Goal: Task Accomplishment & Management: Use online tool/utility

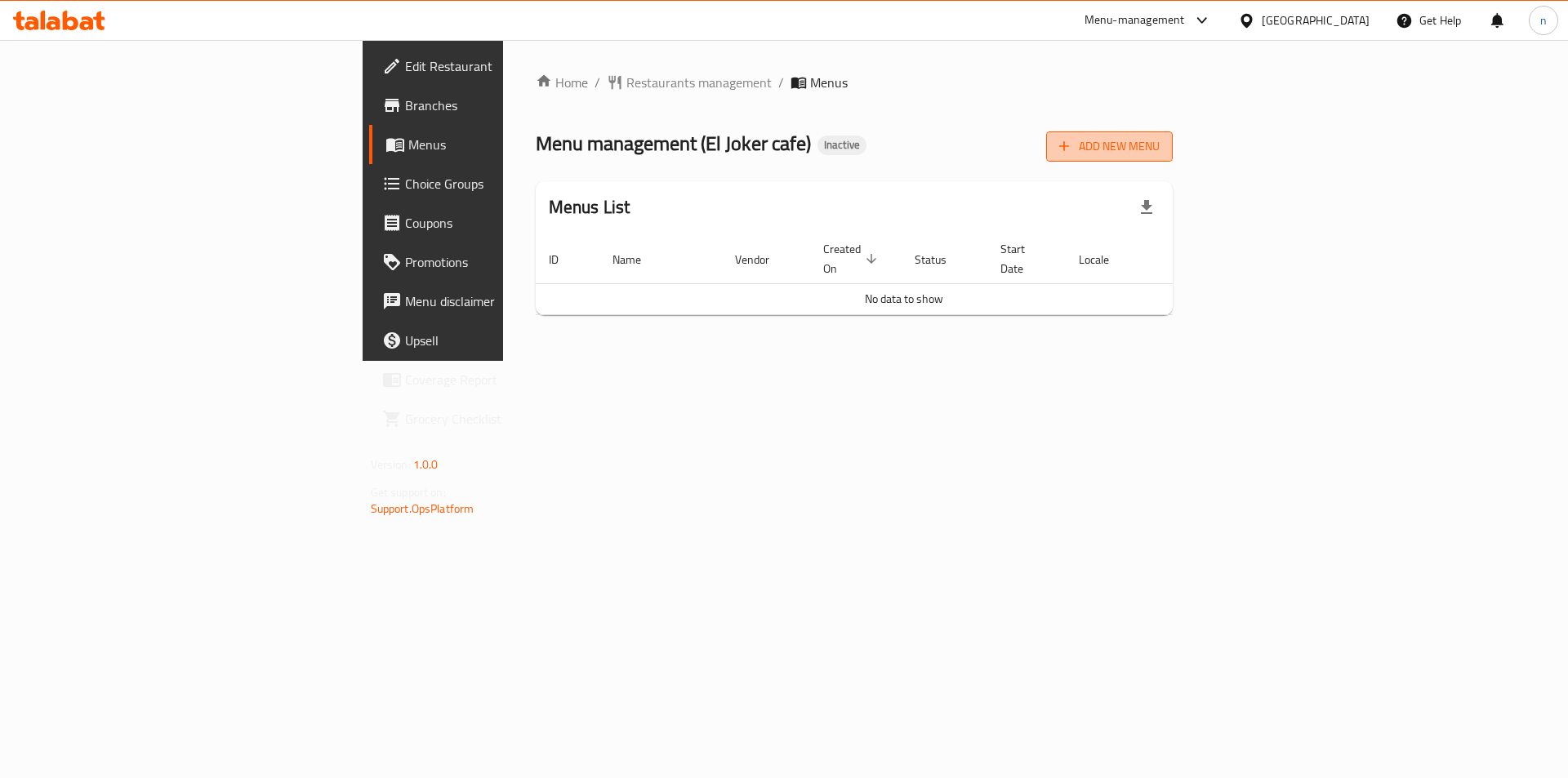
click at [1173, 161] on button "Add New Menu" at bounding box center [1109, 146] width 126 height 30
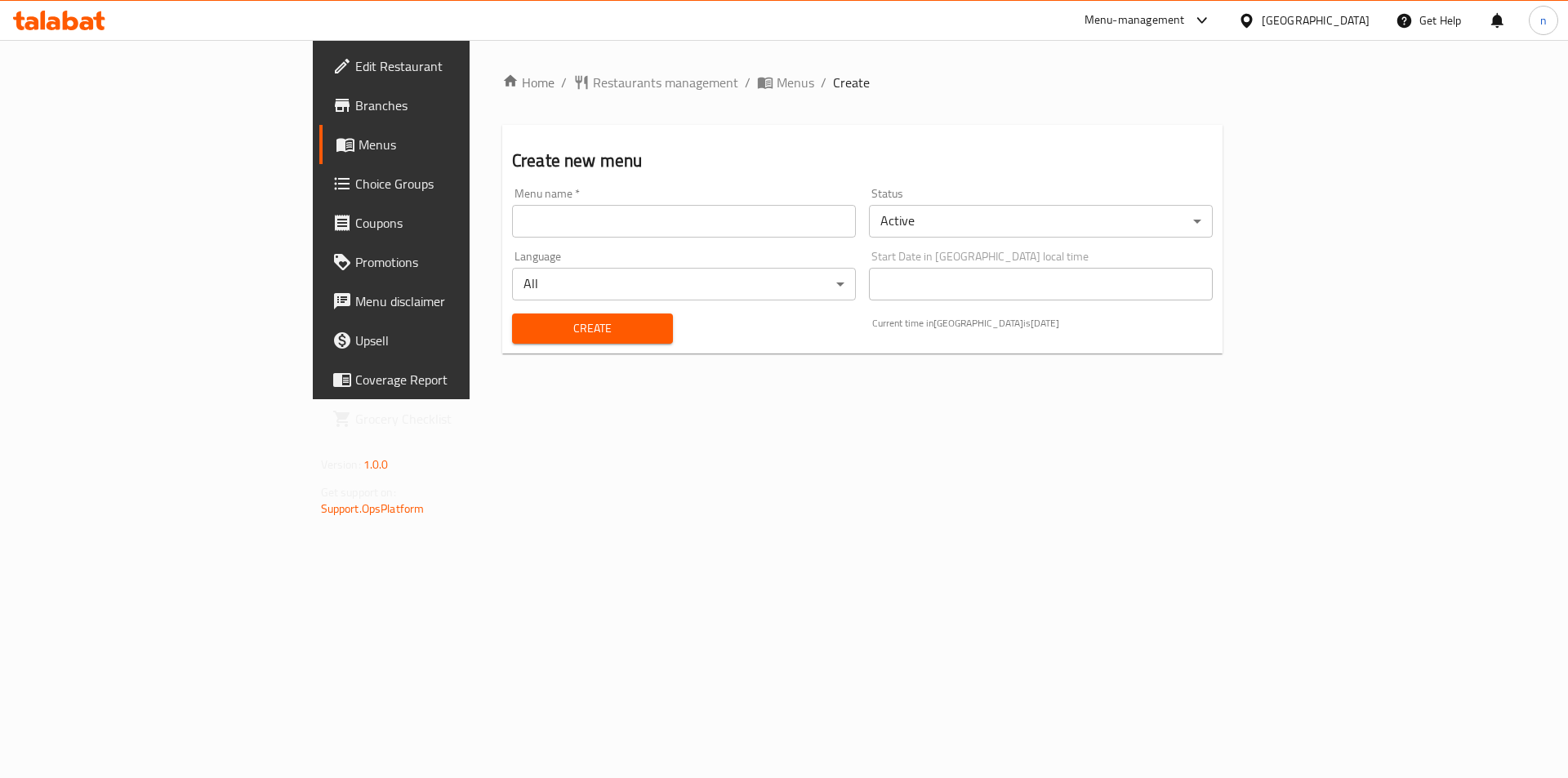
click at [512, 208] on input "text" at bounding box center [684, 221] width 344 height 32
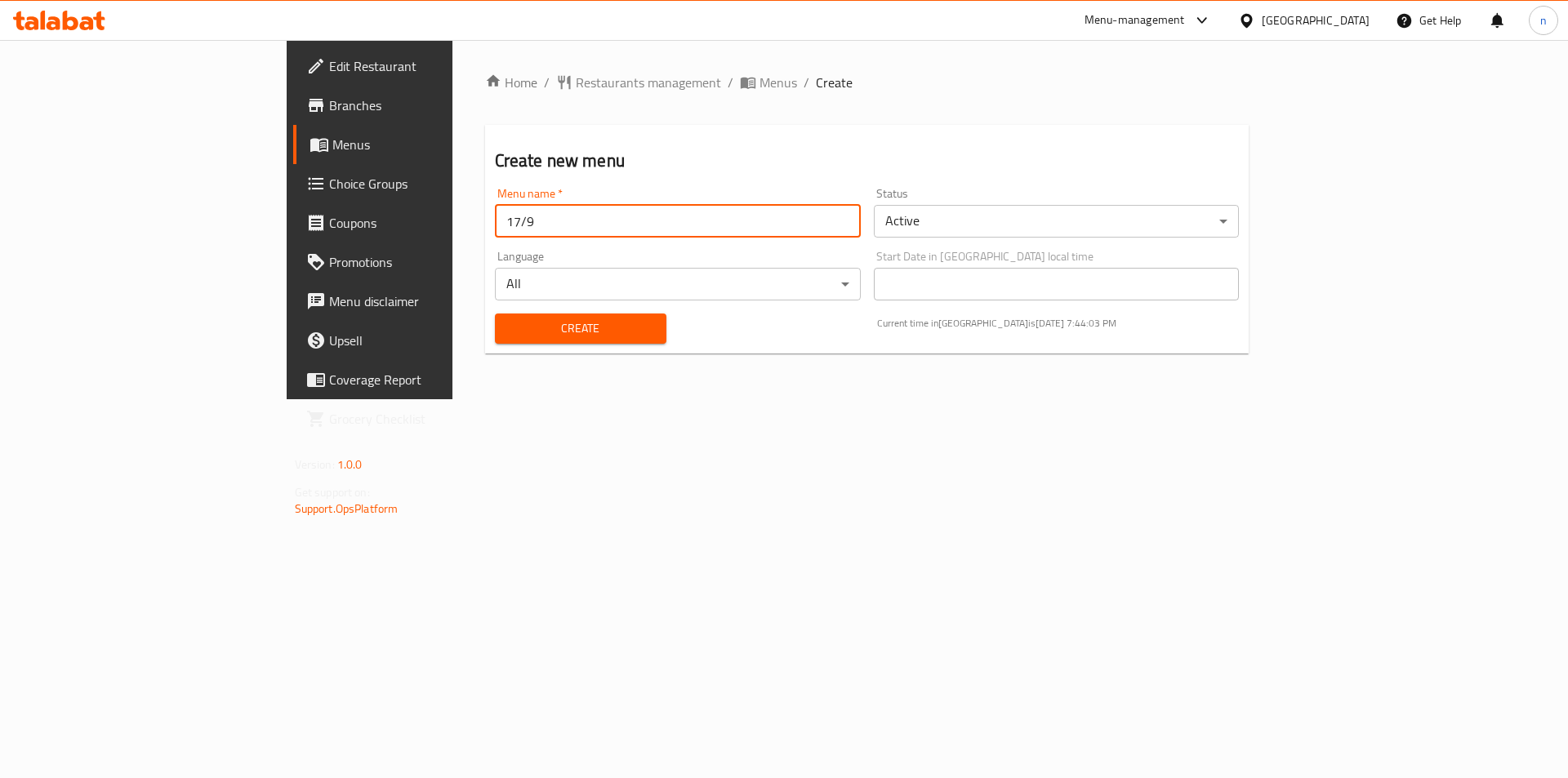
type input "17/9"
click at [508, 337] on span "Create" at bounding box center [581, 329] width 145 height 20
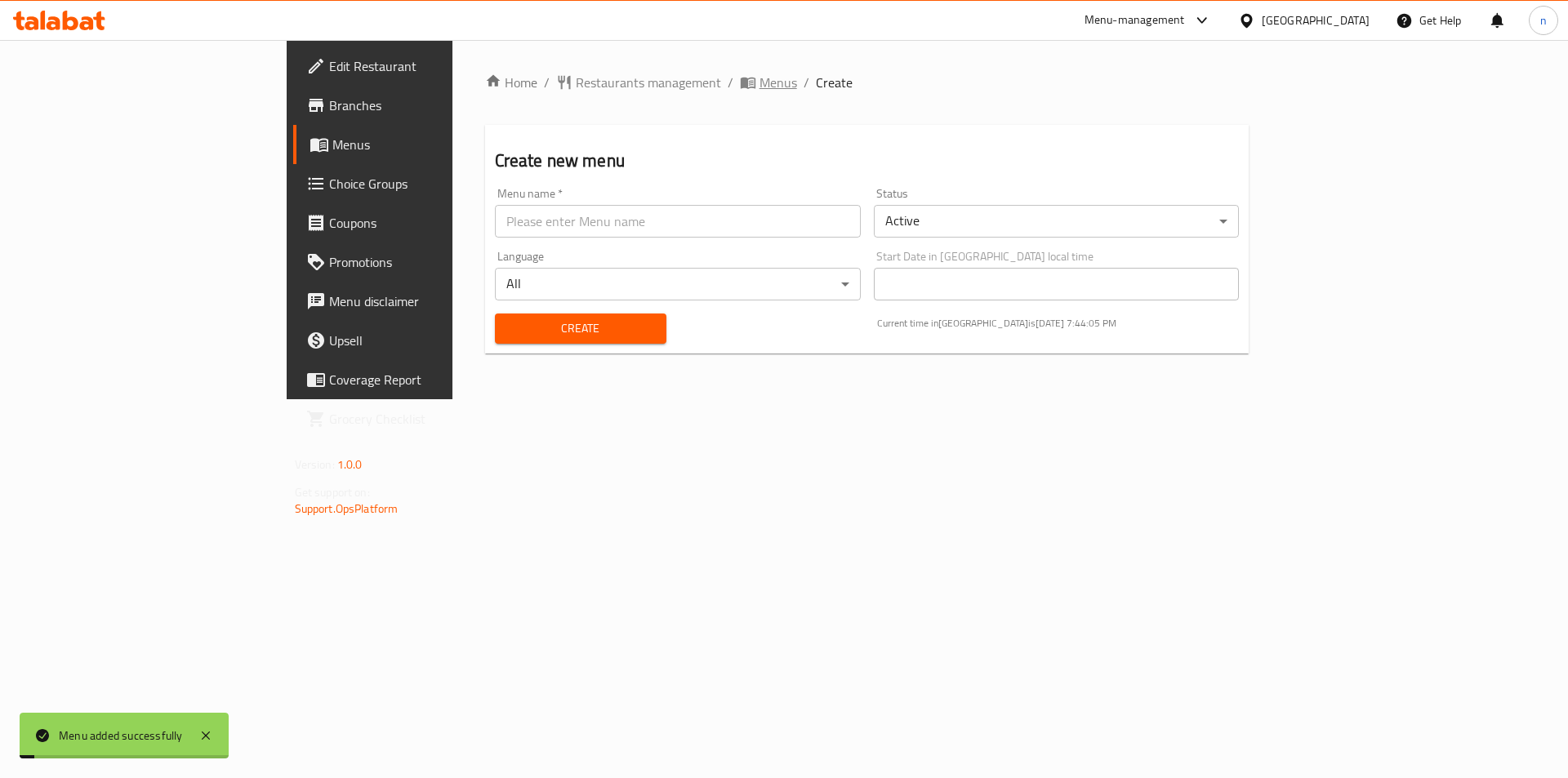
click at [760, 75] on span "Menus" at bounding box center [778, 82] width 38 height 20
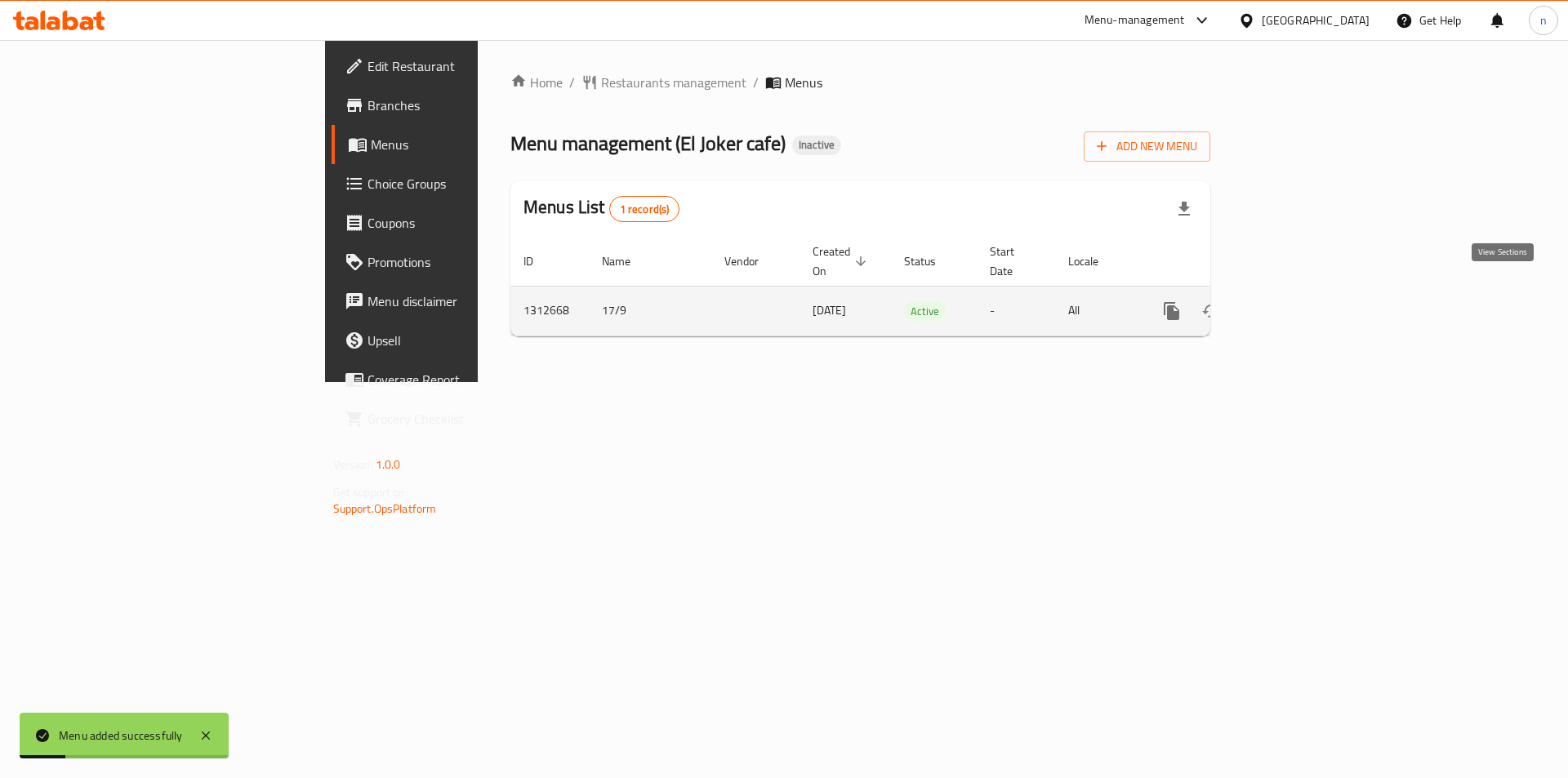
click at [1309, 291] on link "enhanced table" at bounding box center [1289, 311] width 39 height 39
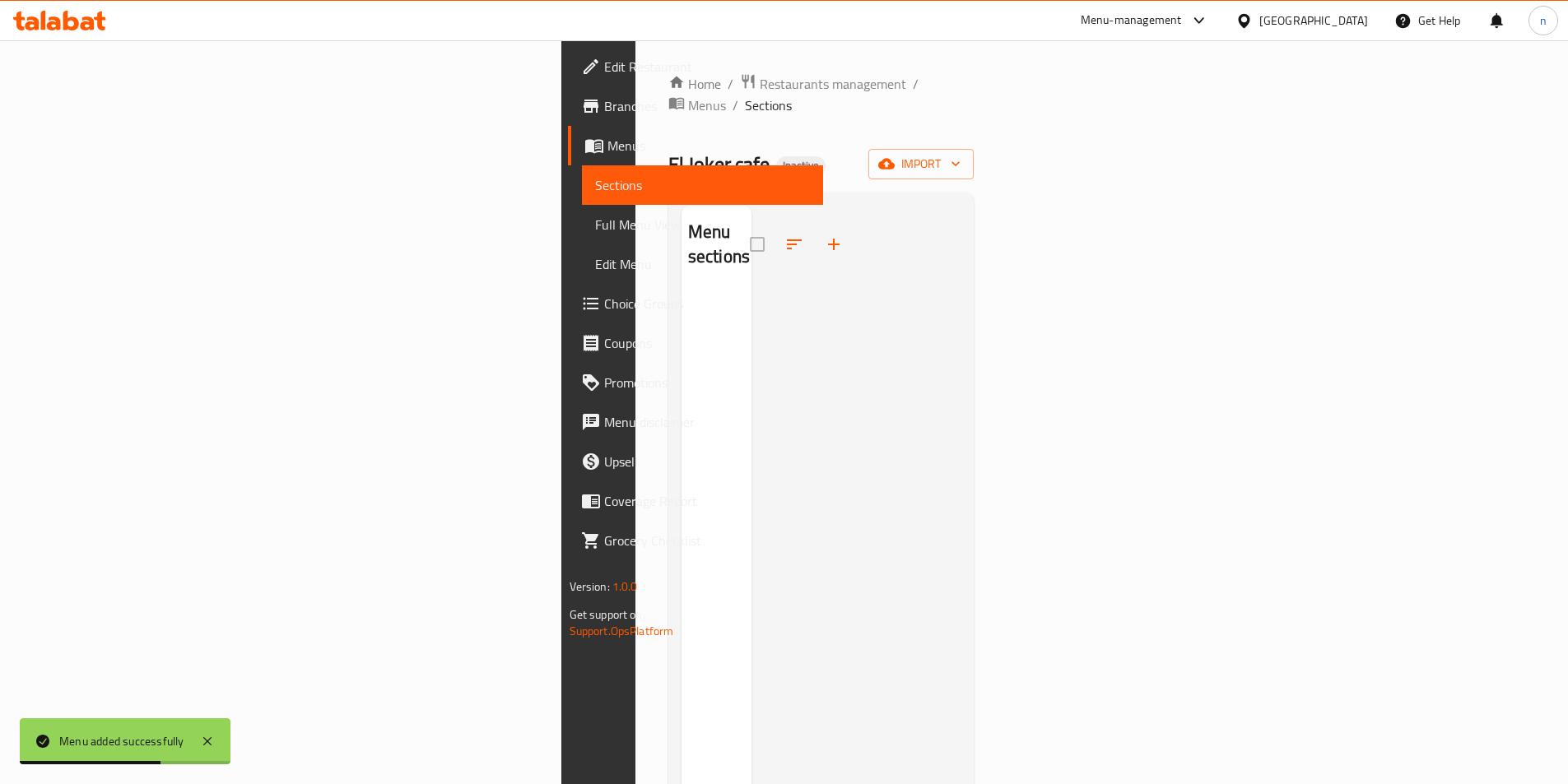
click at [975, 123] on div "Home / Restaurants management / Menus / Sections El Joker cafe Inactive import …" at bounding box center [821, 538] width 307 height 929
click at [961, 154] on span "import" at bounding box center [921, 164] width 79 height 21
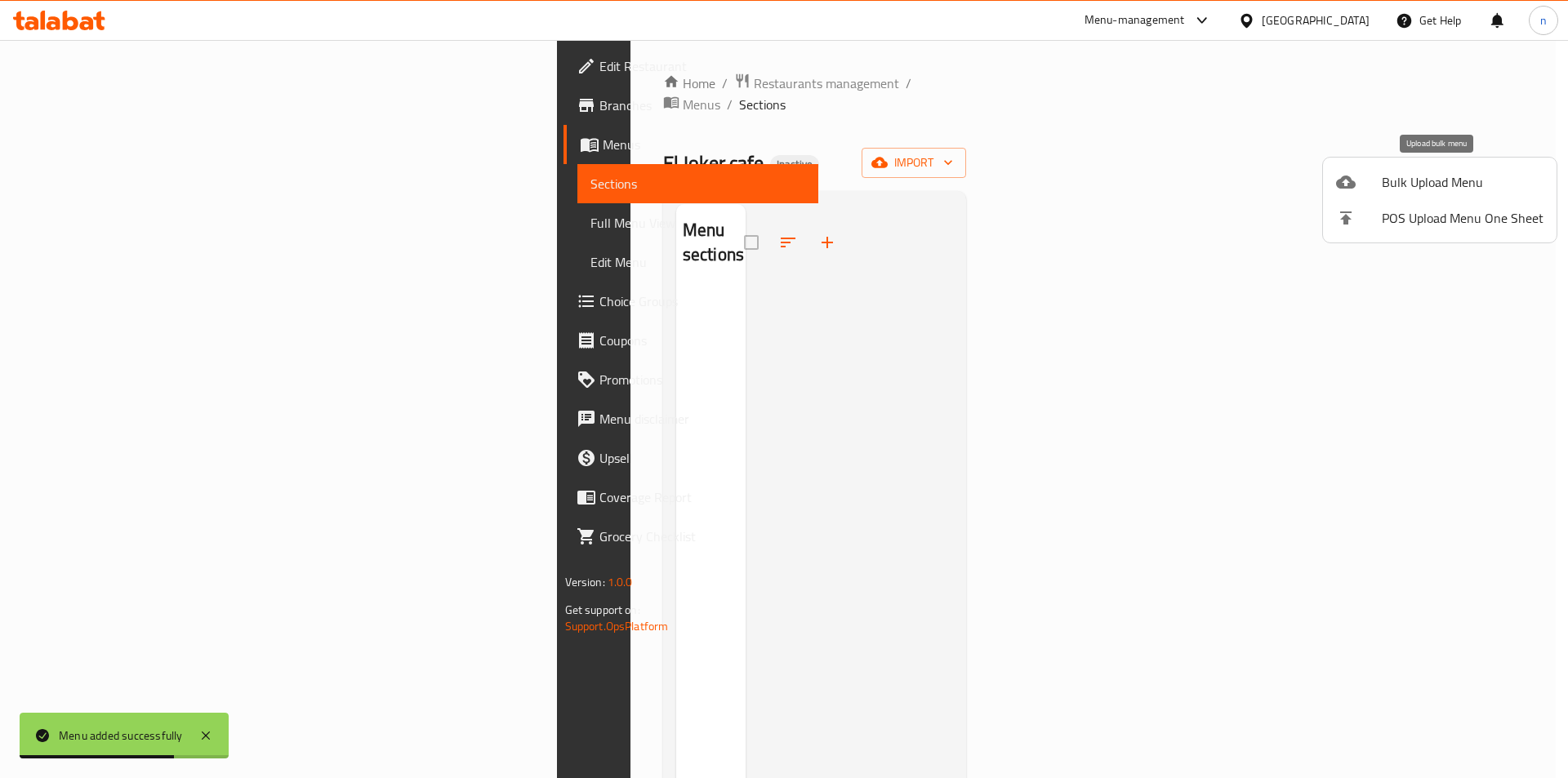
click at [1427, 175] on span "Bulk Upload Menu" at bounding box center [1462, 182] width 161 height 20
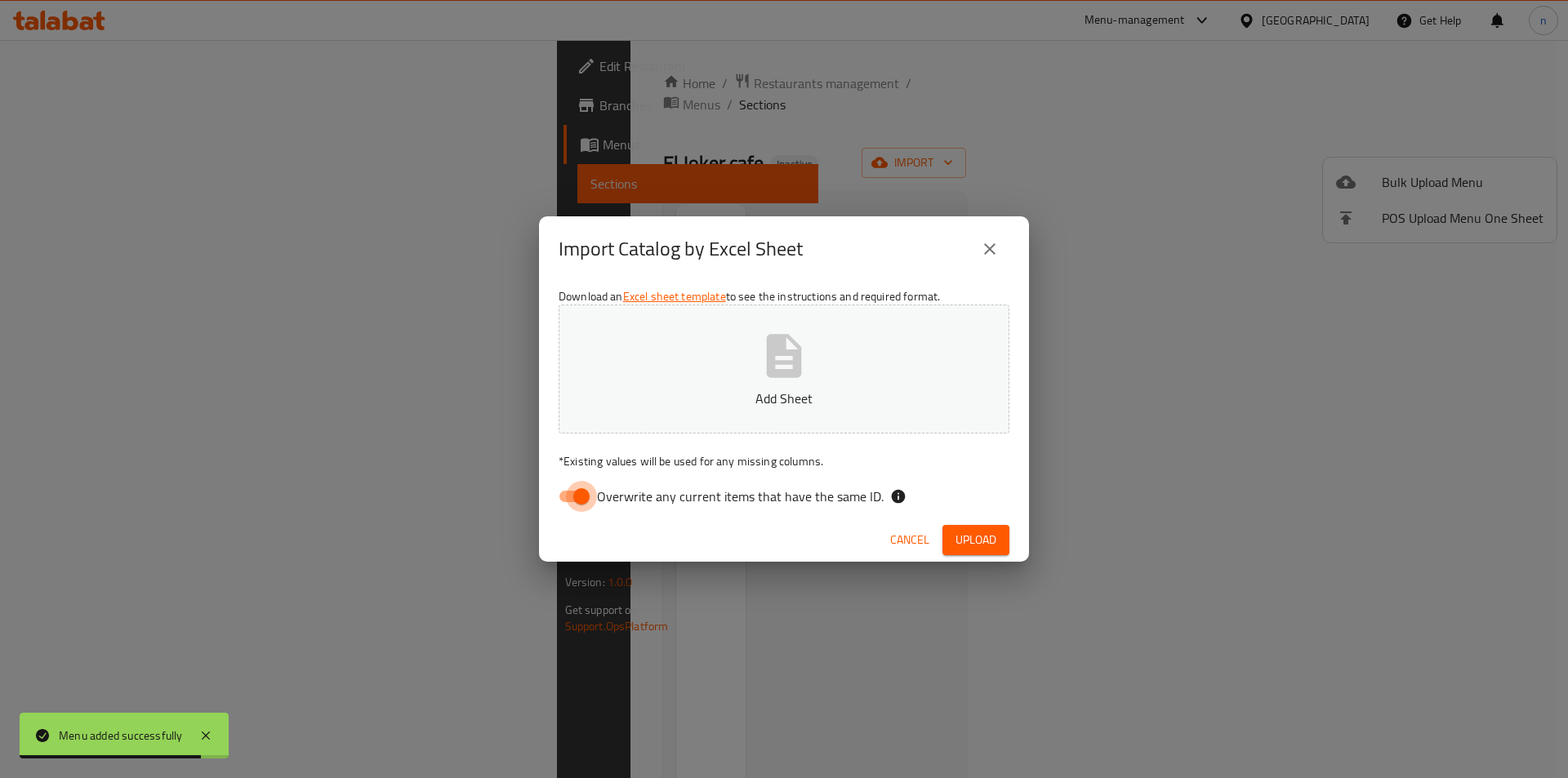
click at [579, 496] on input "Overwrite any current items that have the same ID." at bounding box center [581, 496] width 93 height 31
checkbox input "false"
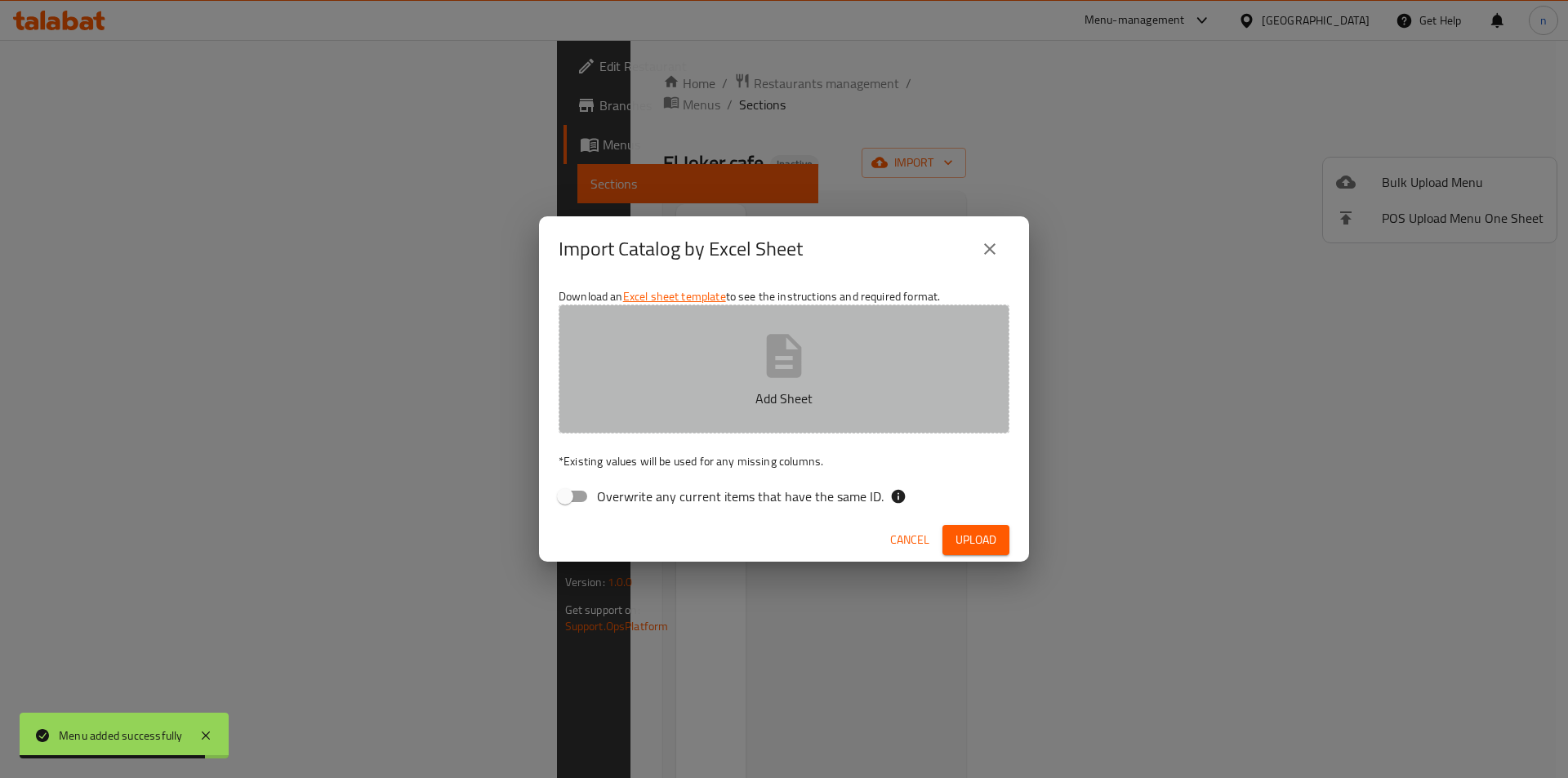
click at [788, 347] on icon "button" at bounding box center [784, 355] width 52 height 52
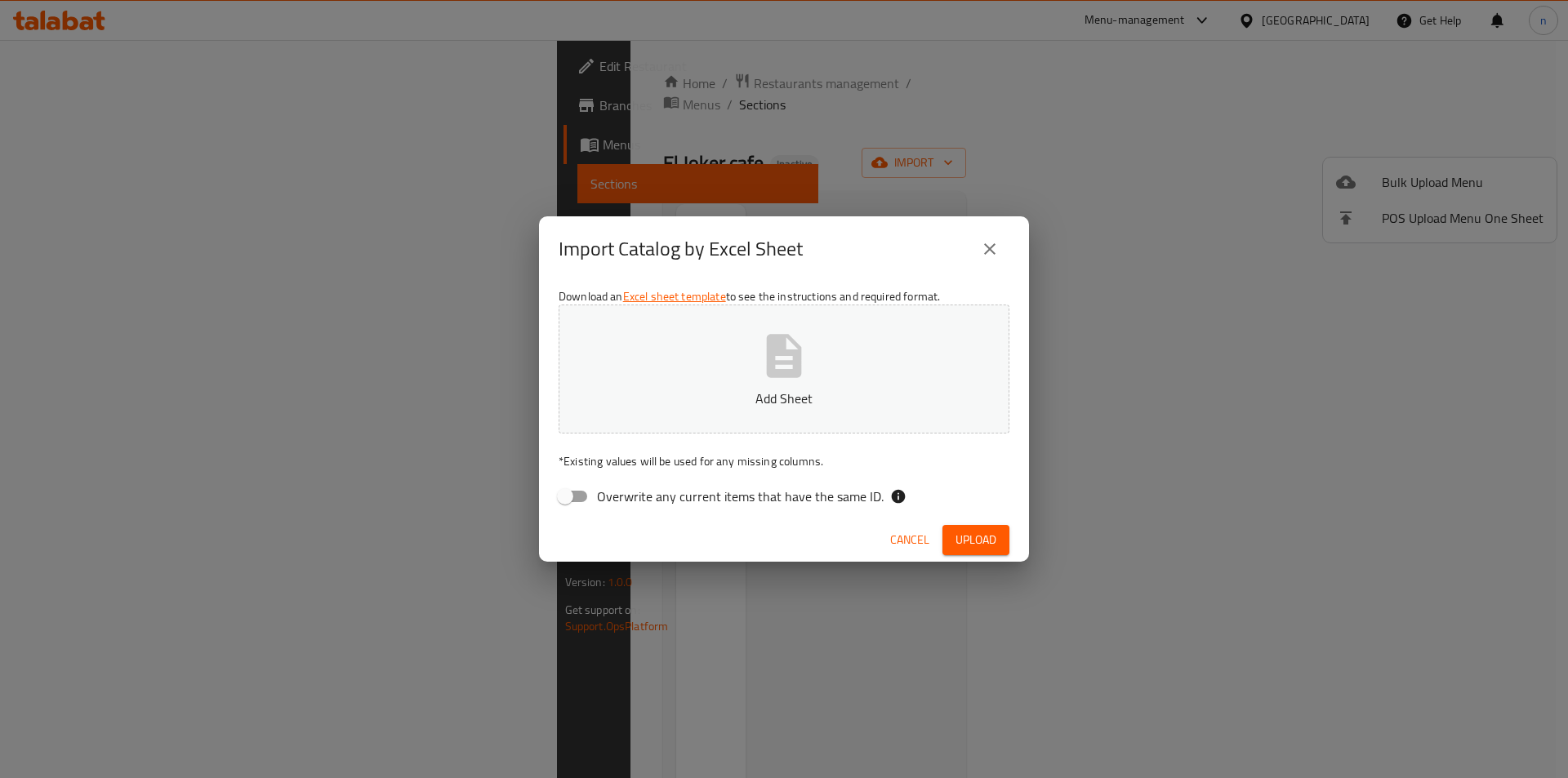
click at [806, 329] on button "Add Sheet" at bounding box center [784, 369] width 451 height 129
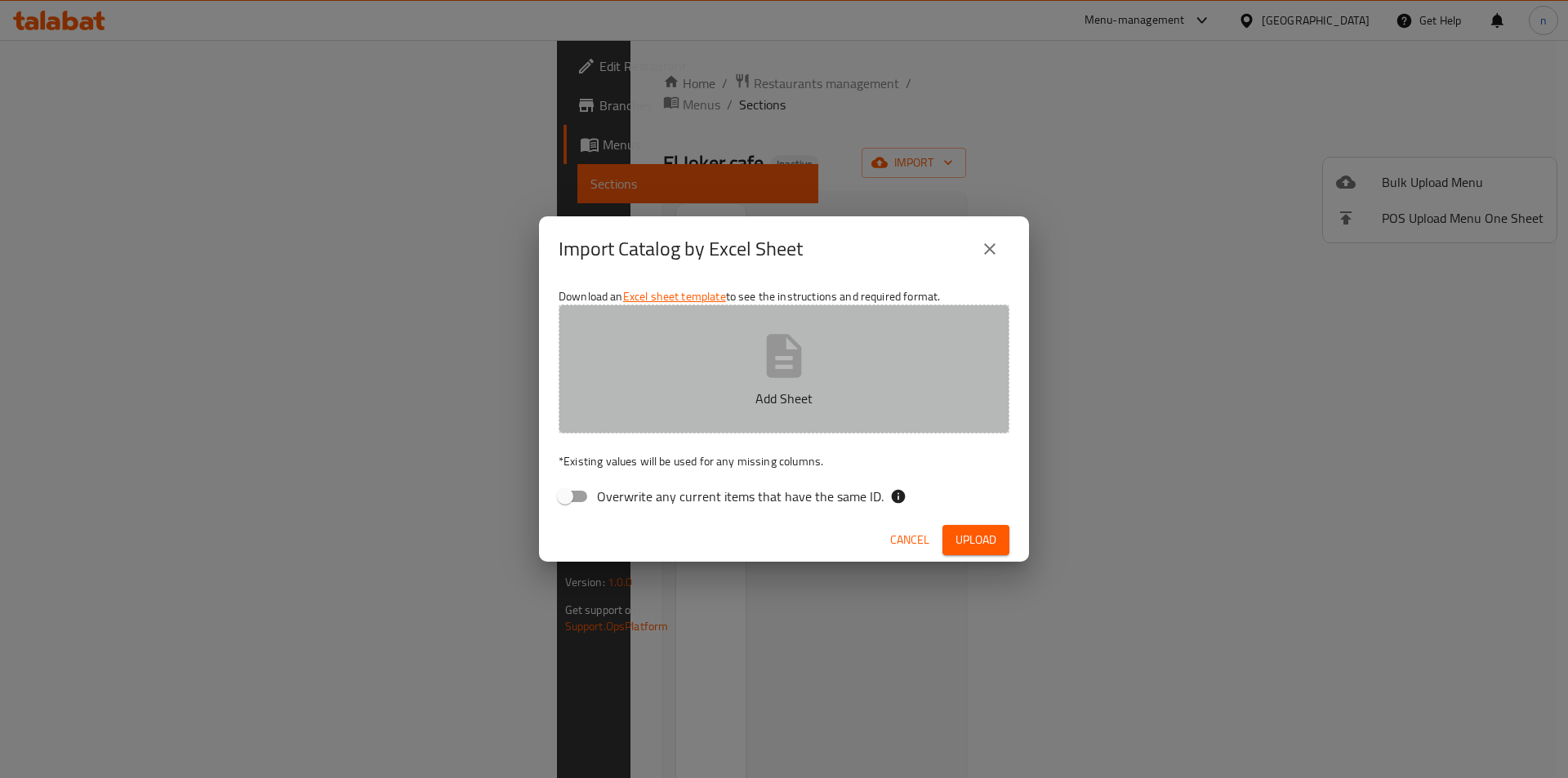
click at [746, 351] on button "Add Sheet" at bounding box center [784, 369] width 451 height 129
drag, startPoint x: 734, startPoint y: 396, endPoint x: 721, endPoint y: 395, distance: 13.0
click at [728, 395] on p "Add Sheet" at bounding box center [784, 398] width 400 height 20
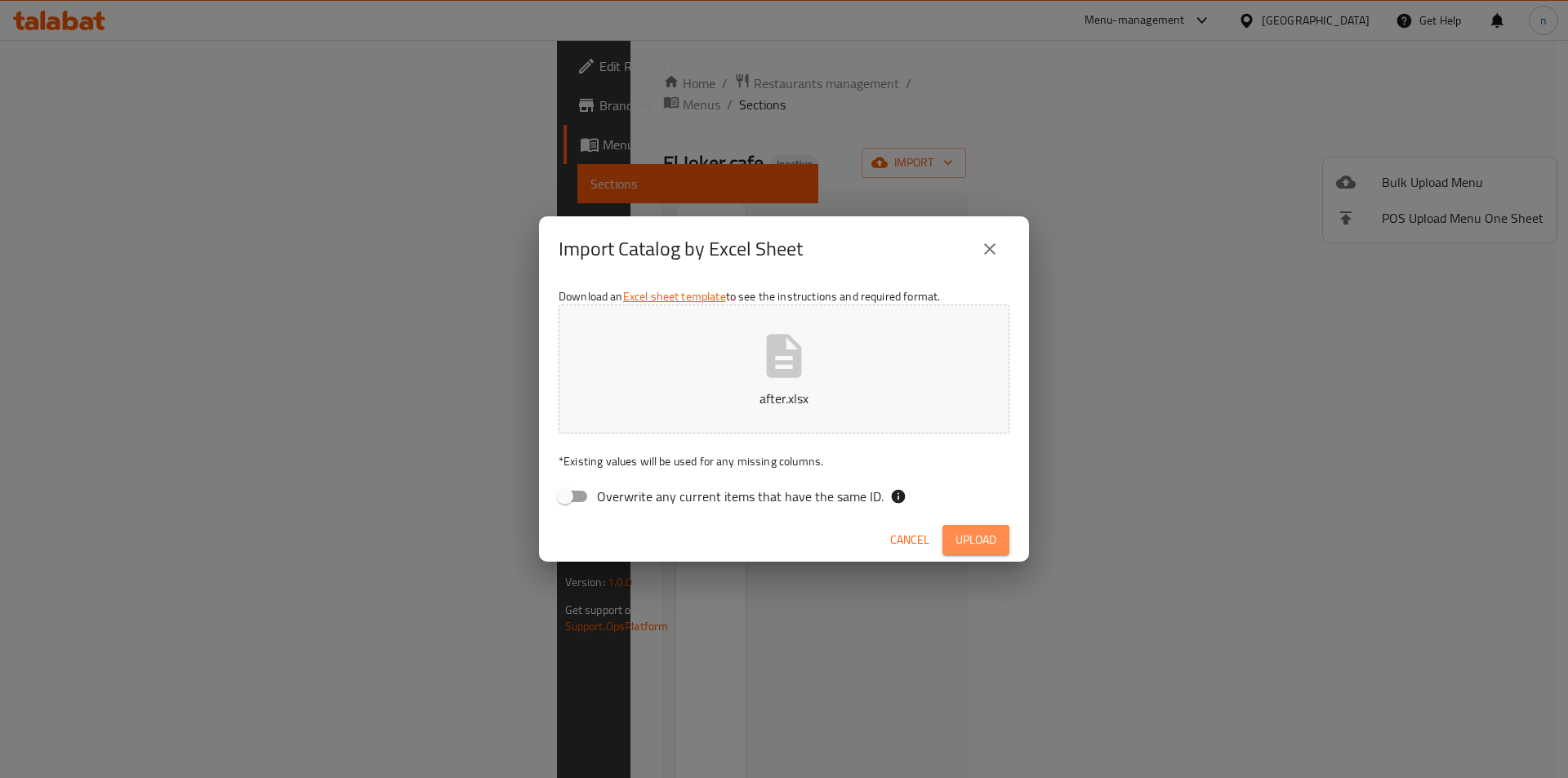
click at [960, 542] on span "Upload" at bounding box center [976, 540] width 41 height 20
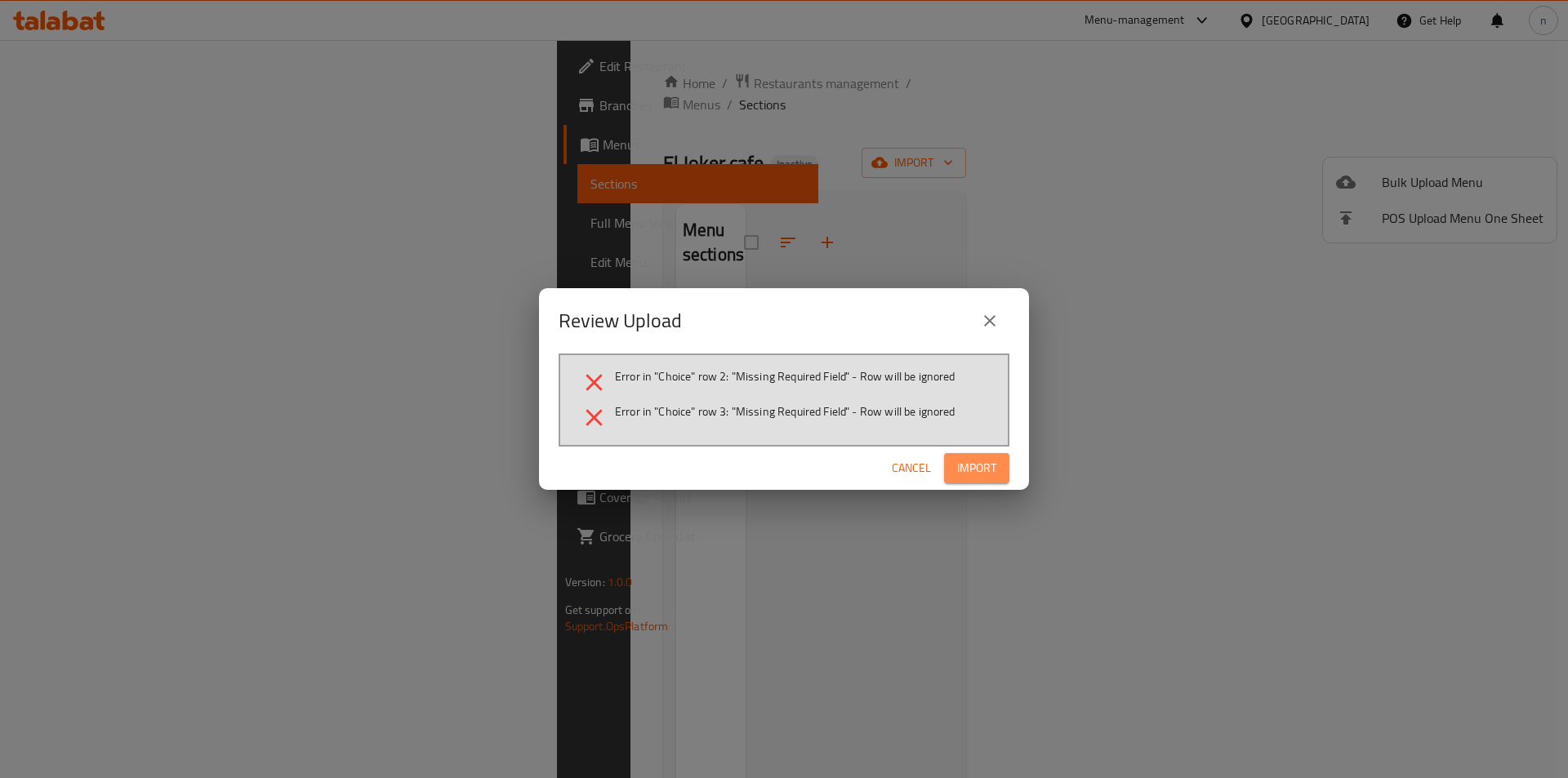
click at [975, 467] on span "Import" at bounding box center [977, 468] width 39 height 20
click at [991, 319] on icon "close" at bounding box center [990, 320] width 20 height 20
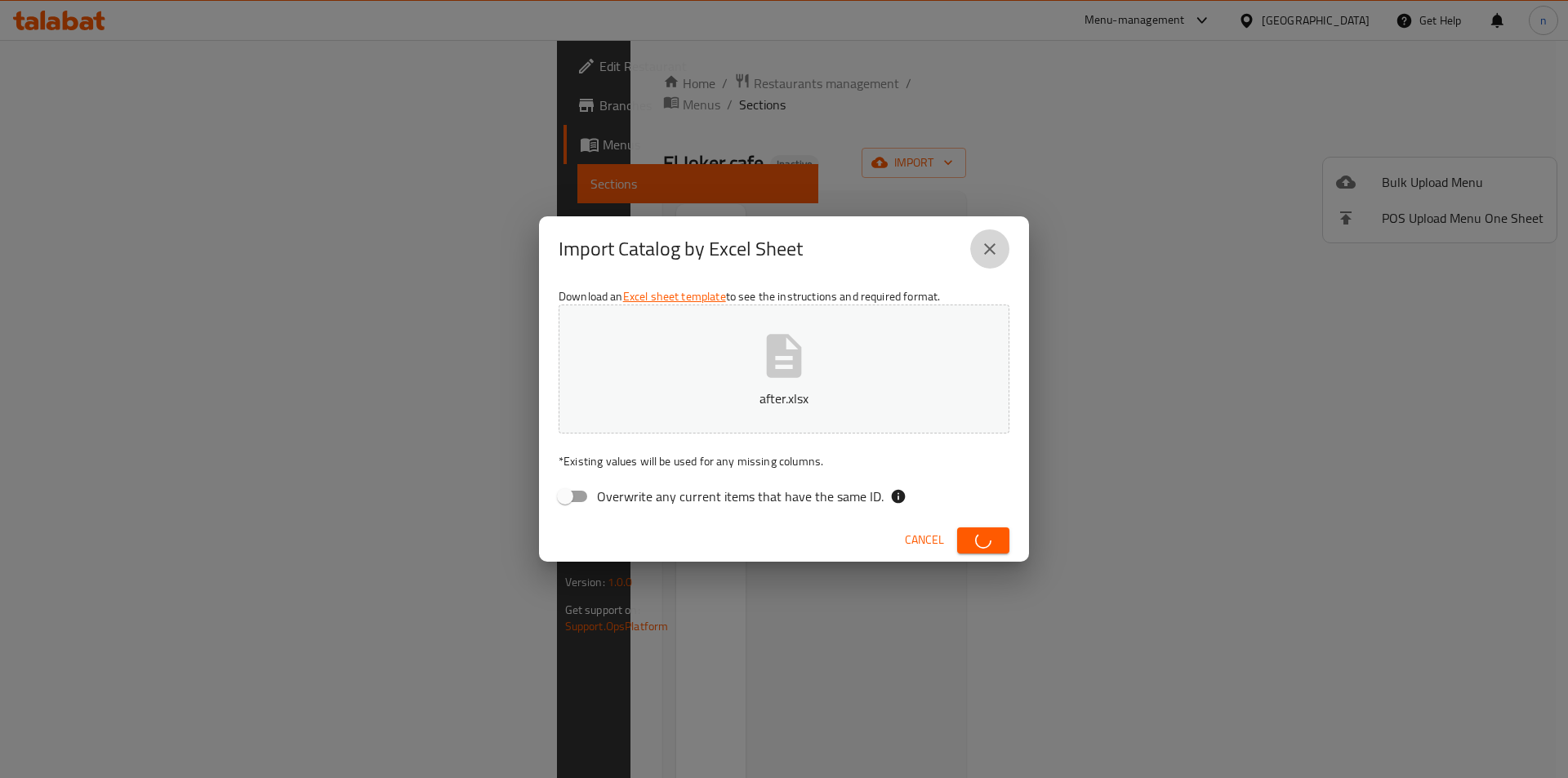
click at [989, 246] on icon "close" at bounding box center [990, 249] width 20 height 20
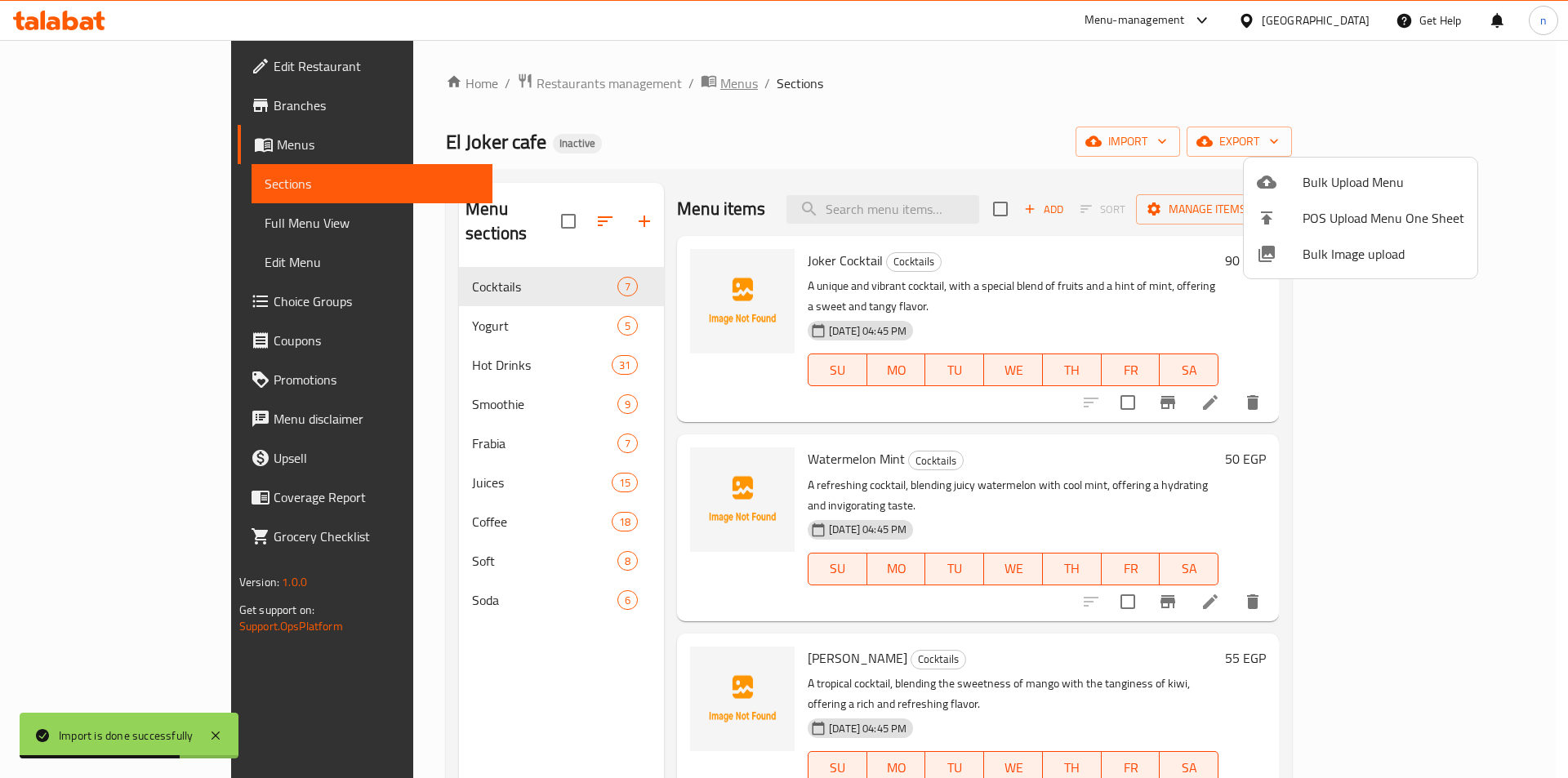
click at [576, 84] on div at bounding box center [784, 389] width 1568 height 778
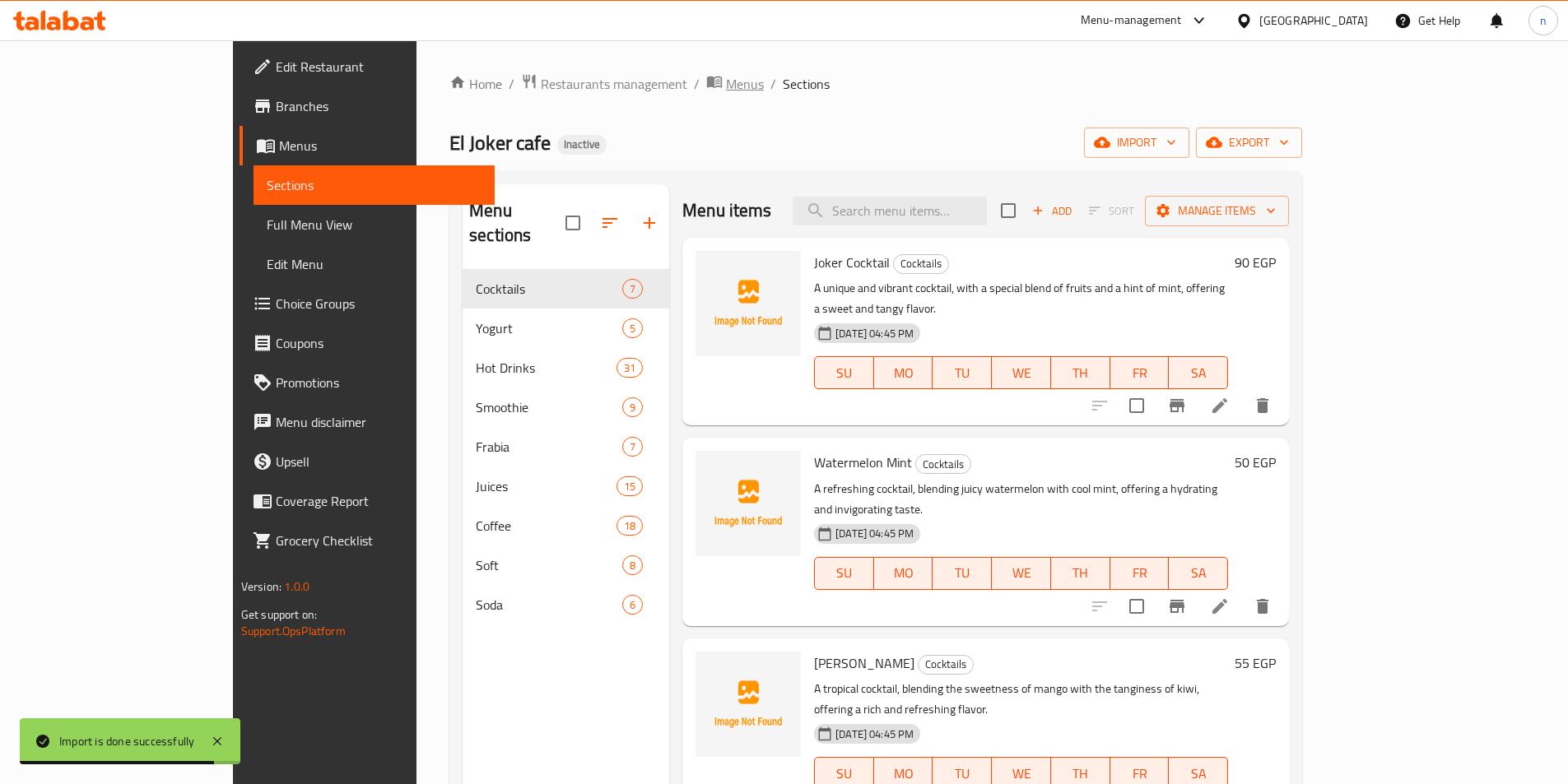
click at [726, 79] on span "Menus" at bounding box center [745, 83] width 38 height 20
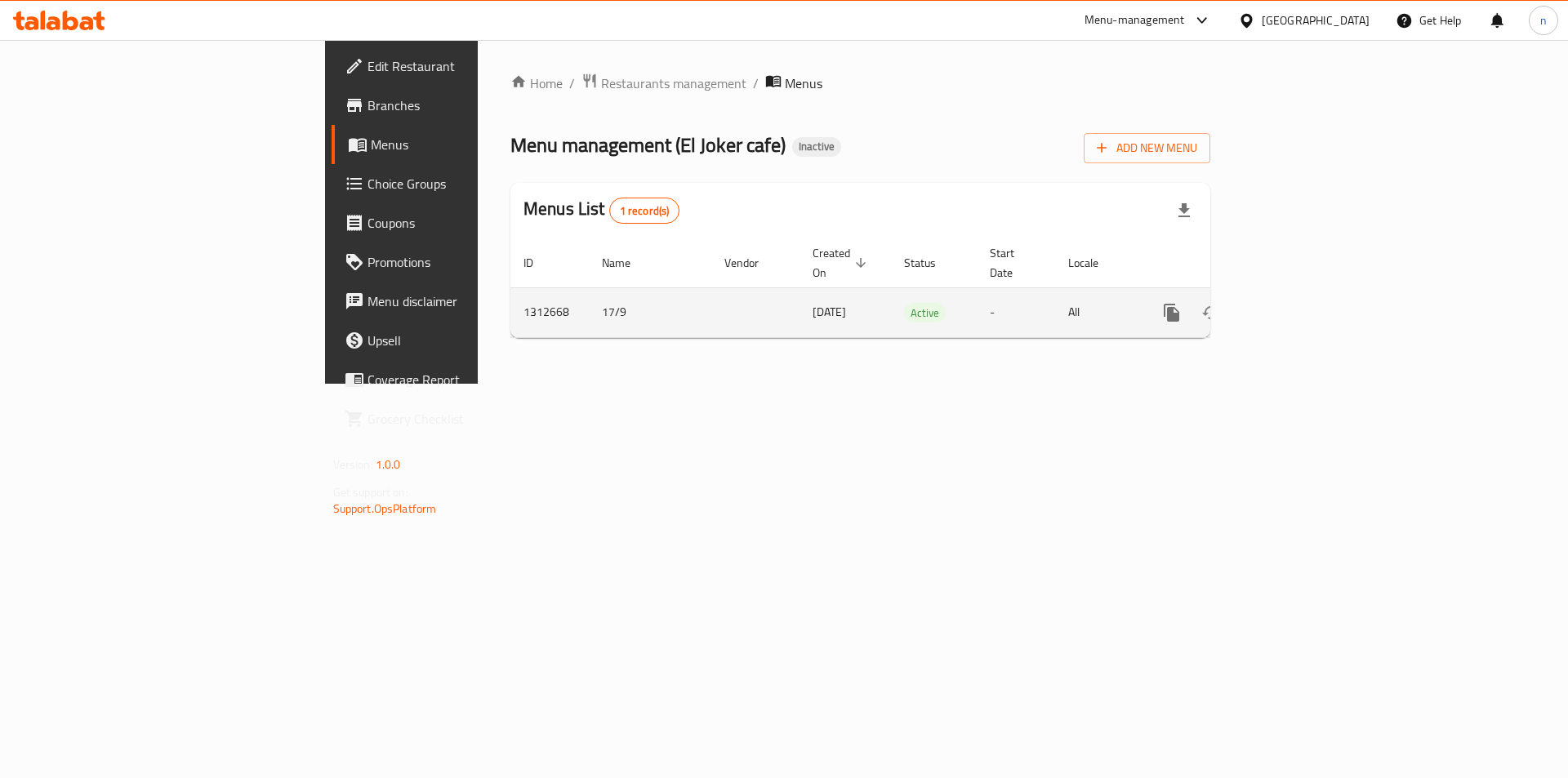
click at [1270, 295] on button "enhanced table" at bounding box center [1251, 313] width 39 height 39
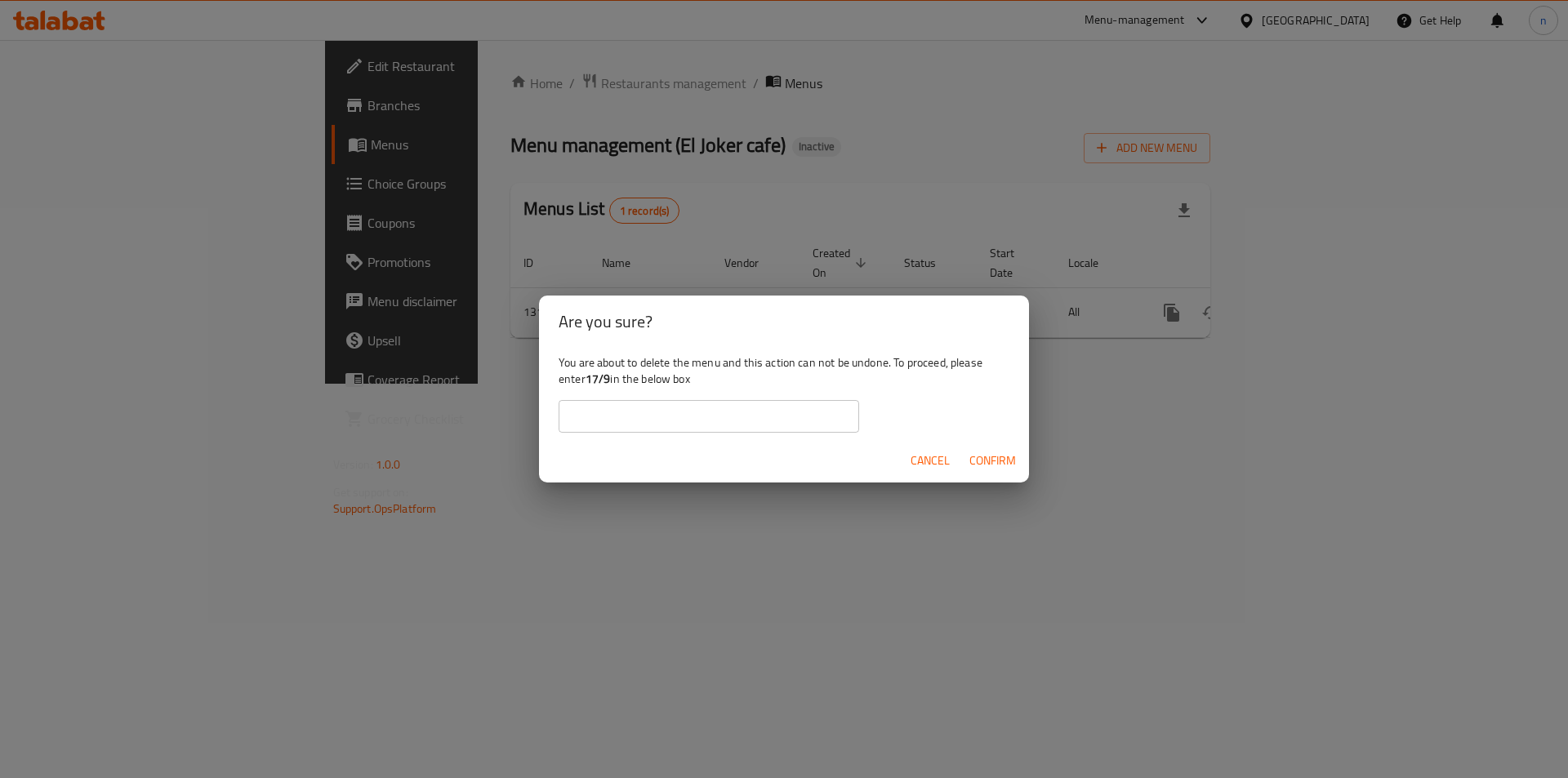
drag, startPoint x: 696, startPoint y: 410, endPoint x: 694, endPoint y: 377, distance: 33.1
click at [696, 410] on input "text" at bounding box center [709, 416] width 301 height 32
type input "17/9"
click at [984, 465] on span "Confirm" at bounding box center [993, 461] width 46 height 20
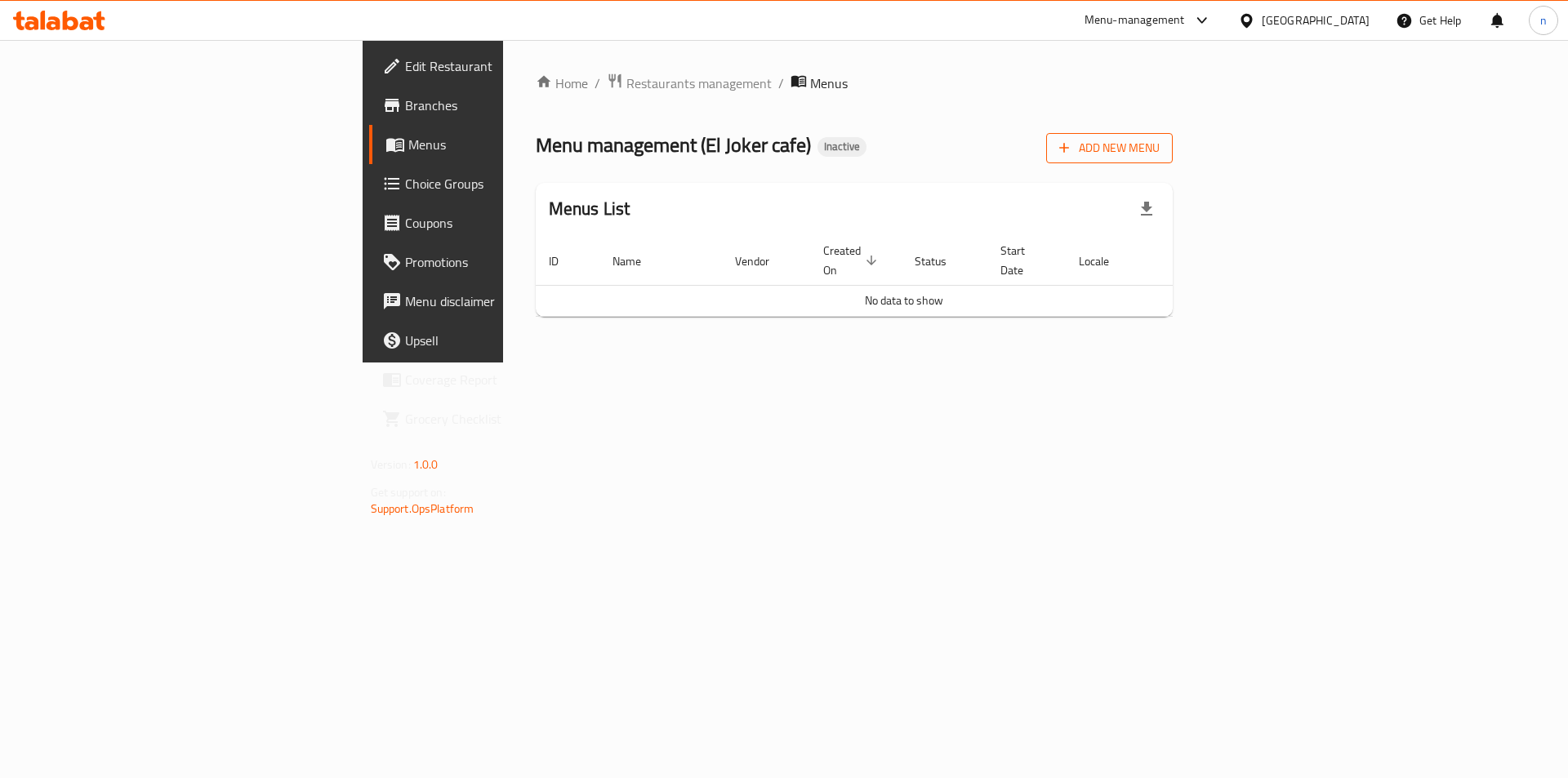
click at [1160, 138] on span "Add New Menu" at bounding box center [1110, 149] width 101 height 20
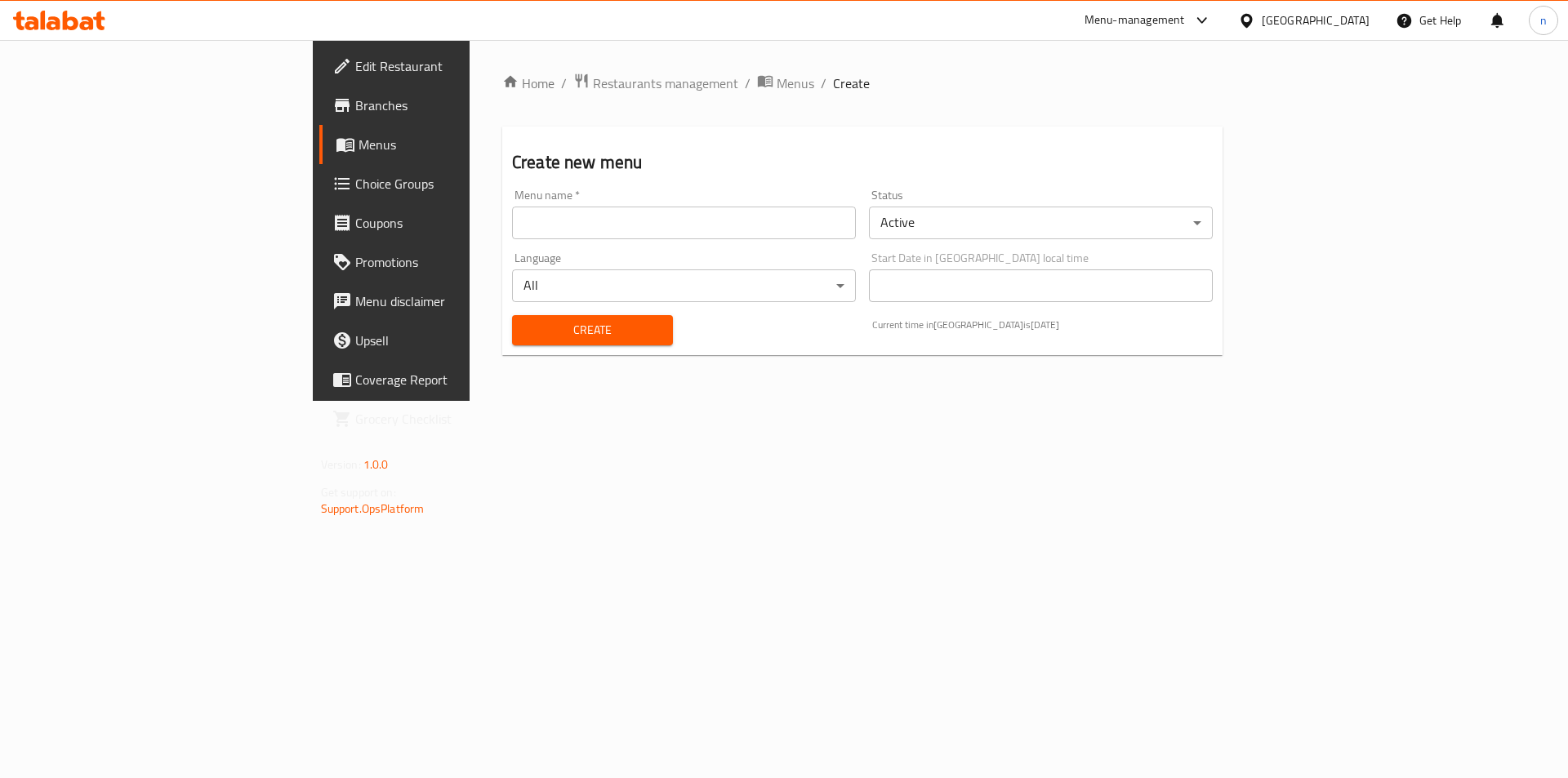
click at [538, 207] on input "text" at bounding box center [684, 223] width 344 height 32
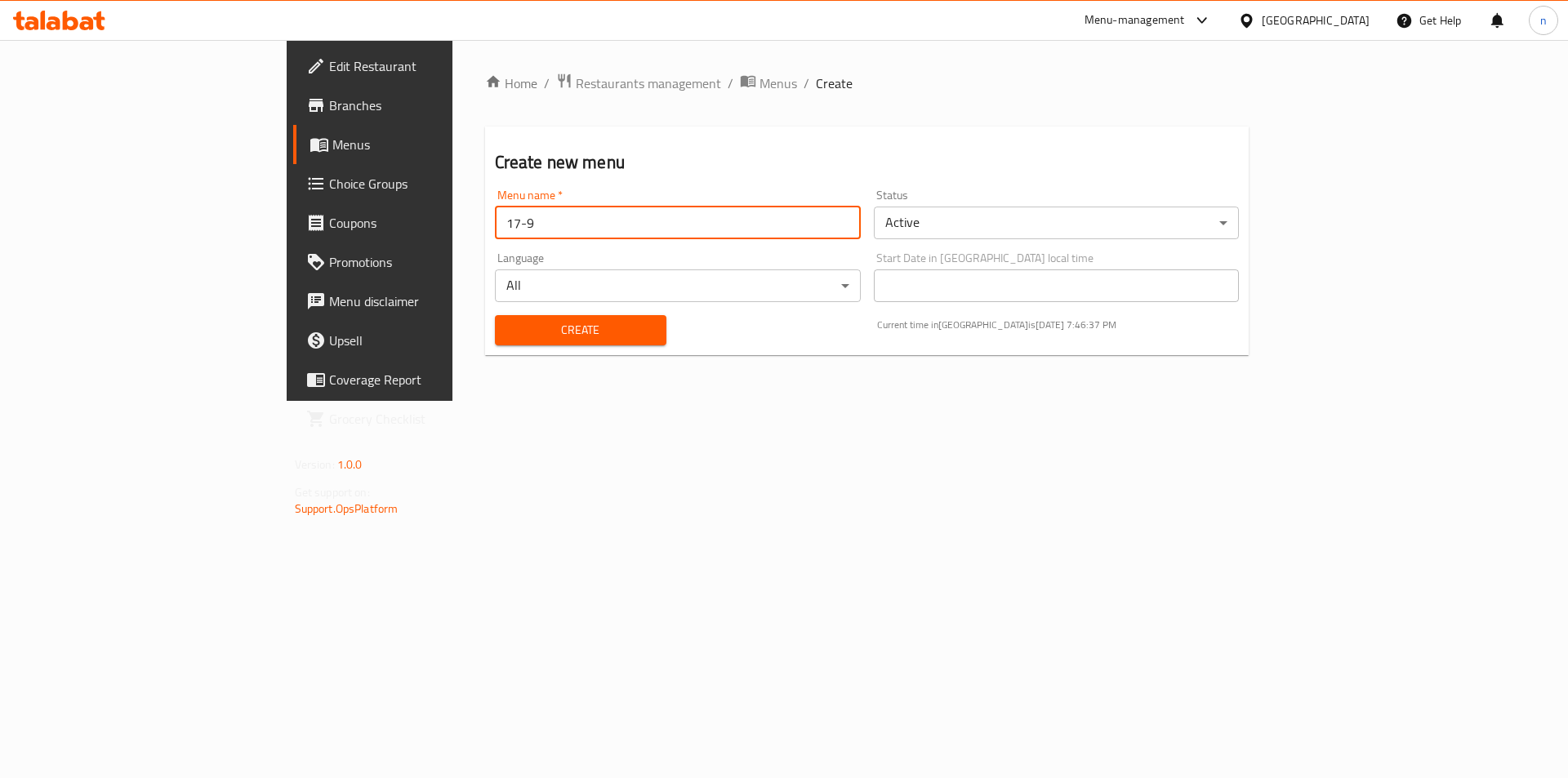
type input "17-9"
click at [508, 325] on span "Create" at bounding box center [581, 331] width 145 height 20
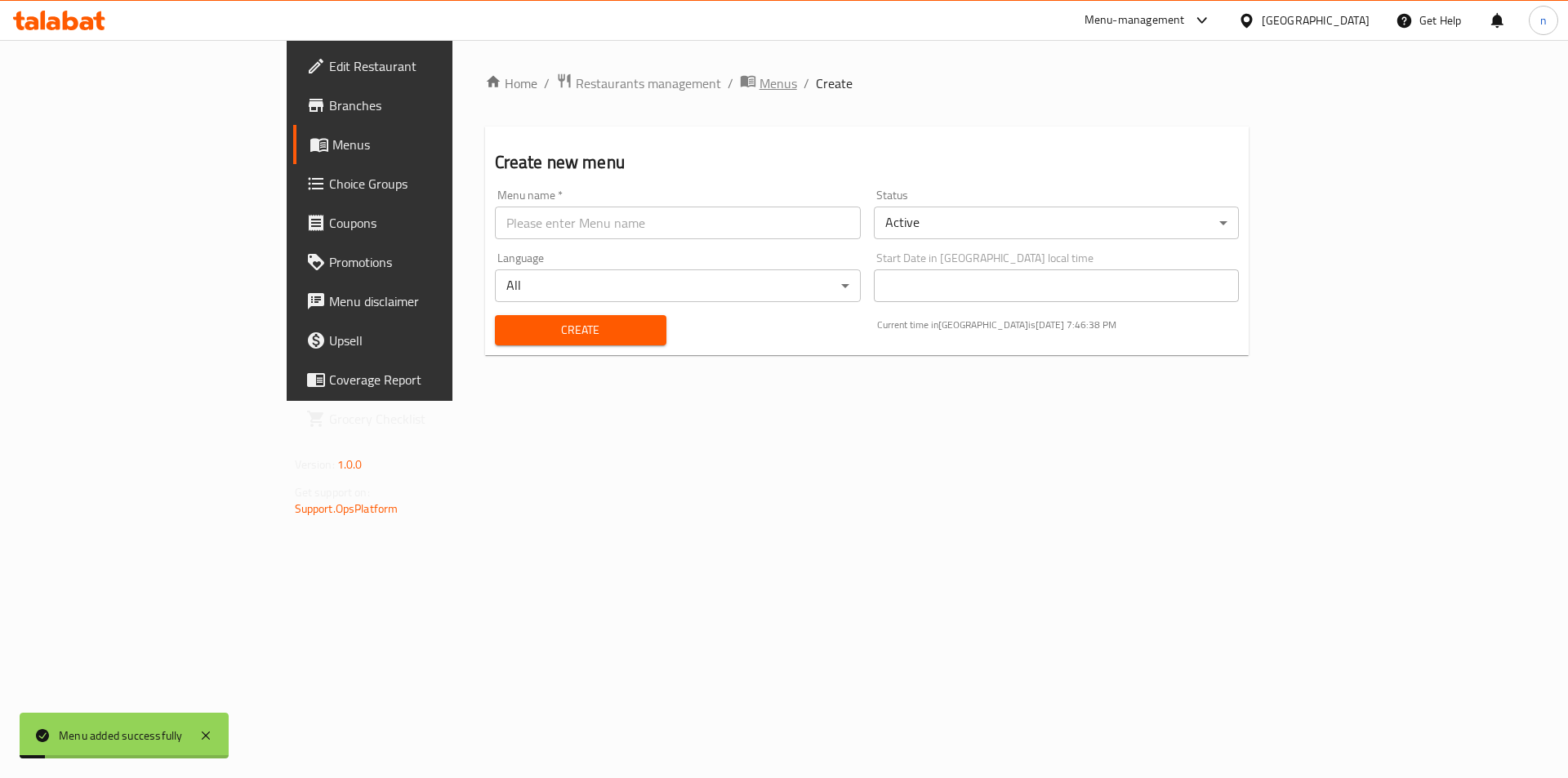
click at [740, 89] on span "breadcrumb" at bounding box center [749, 83] width 20 height 21
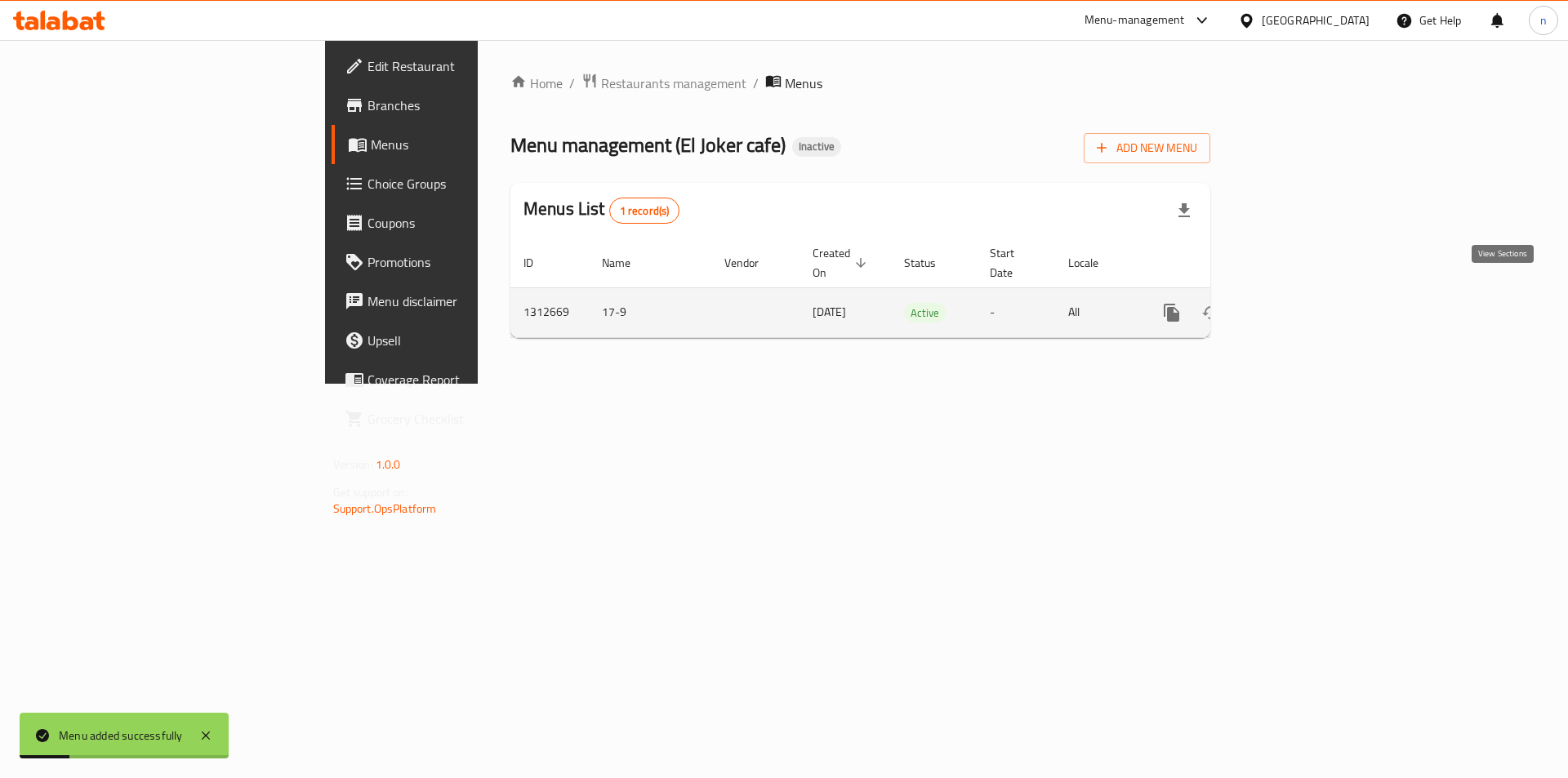
click at [1300, 303] on icon "enhanced table" at bounding box center [1289, 313] width 20 height 20
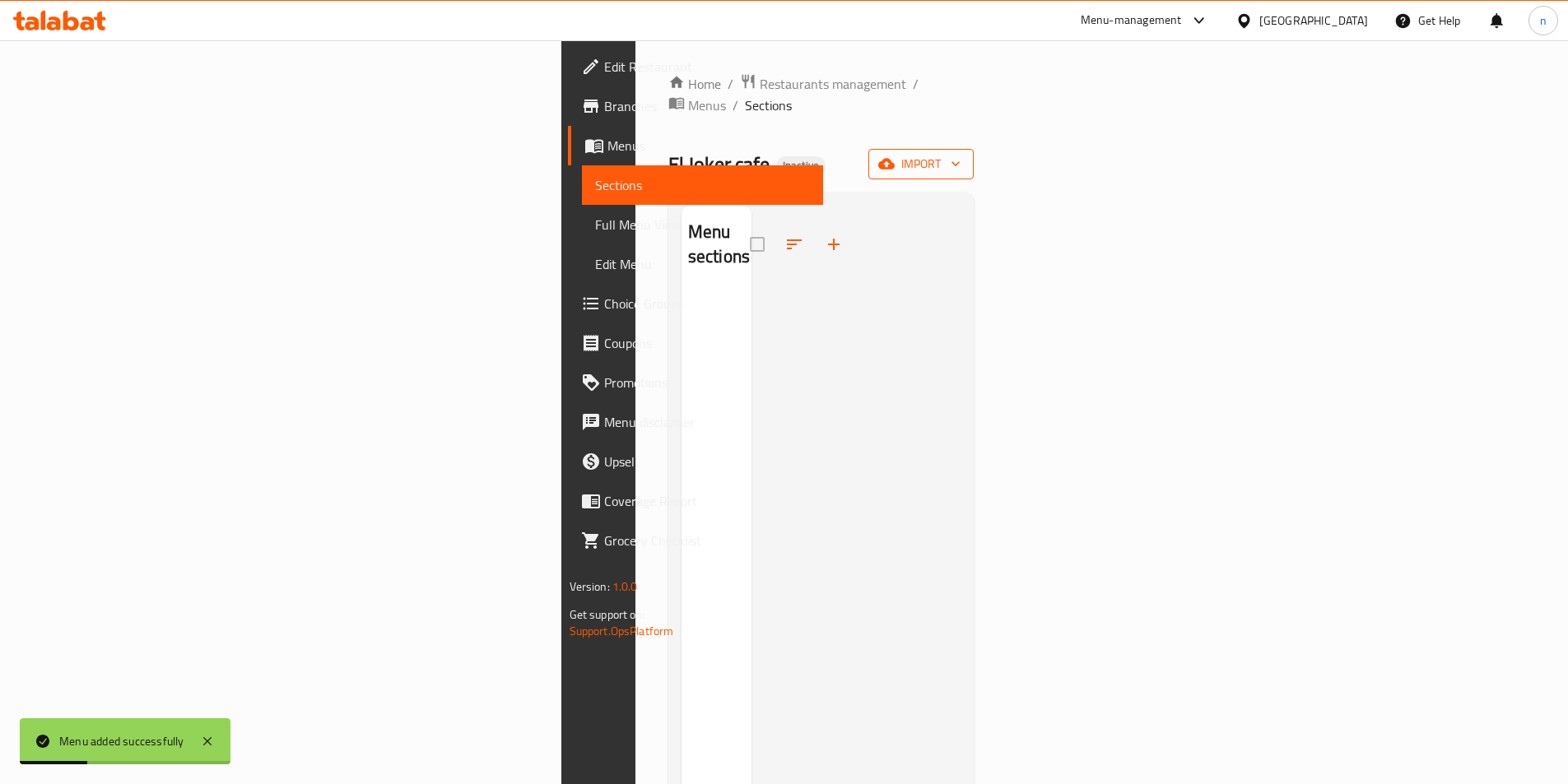
click at [895, 158] on icon "button" at bounding box center [886, 164] width 16 height 10
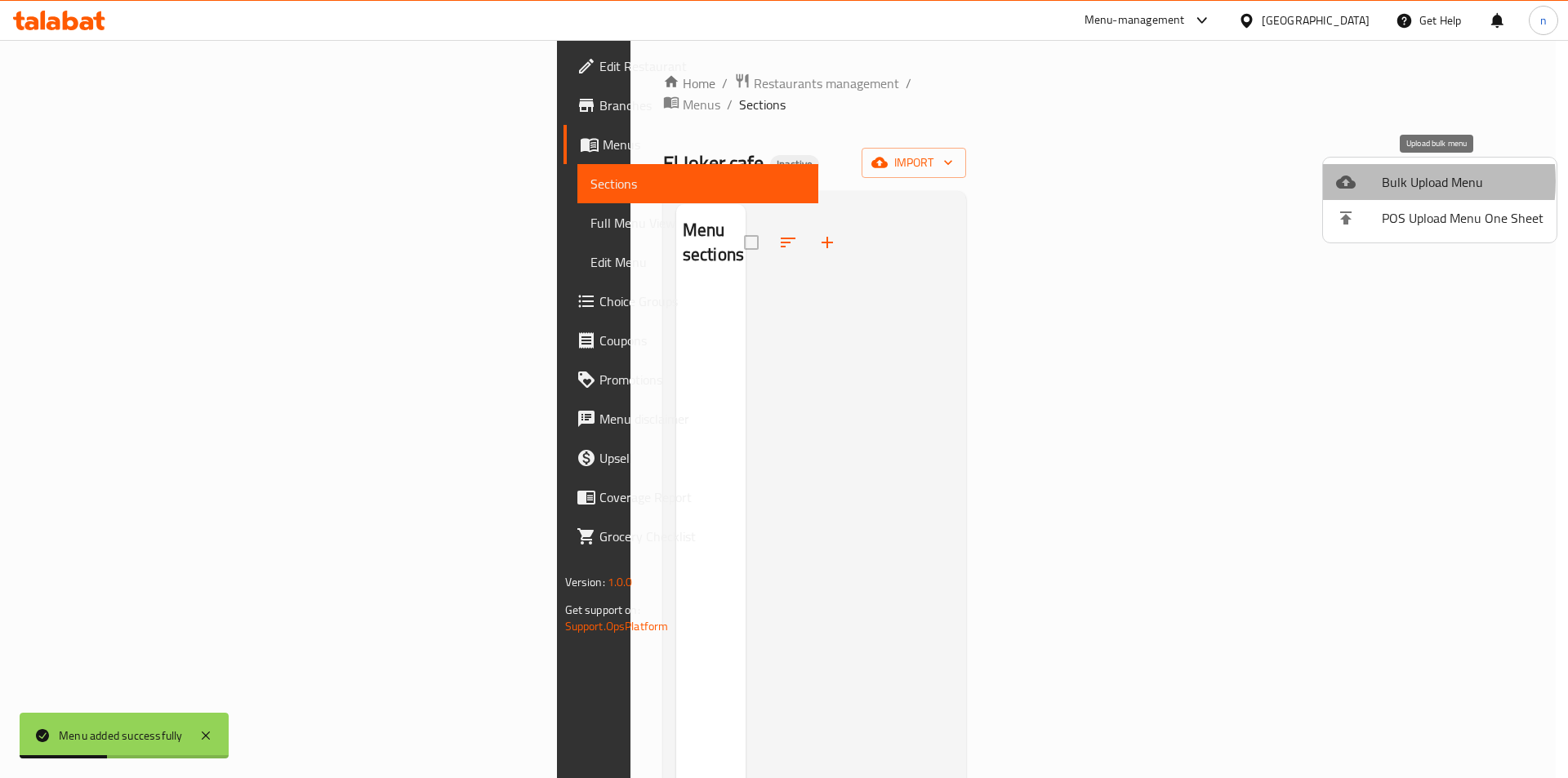
click at [1384, 181] on span "Bulk Upload Menu" at bounding box center [1462, 182] width 161 height 20
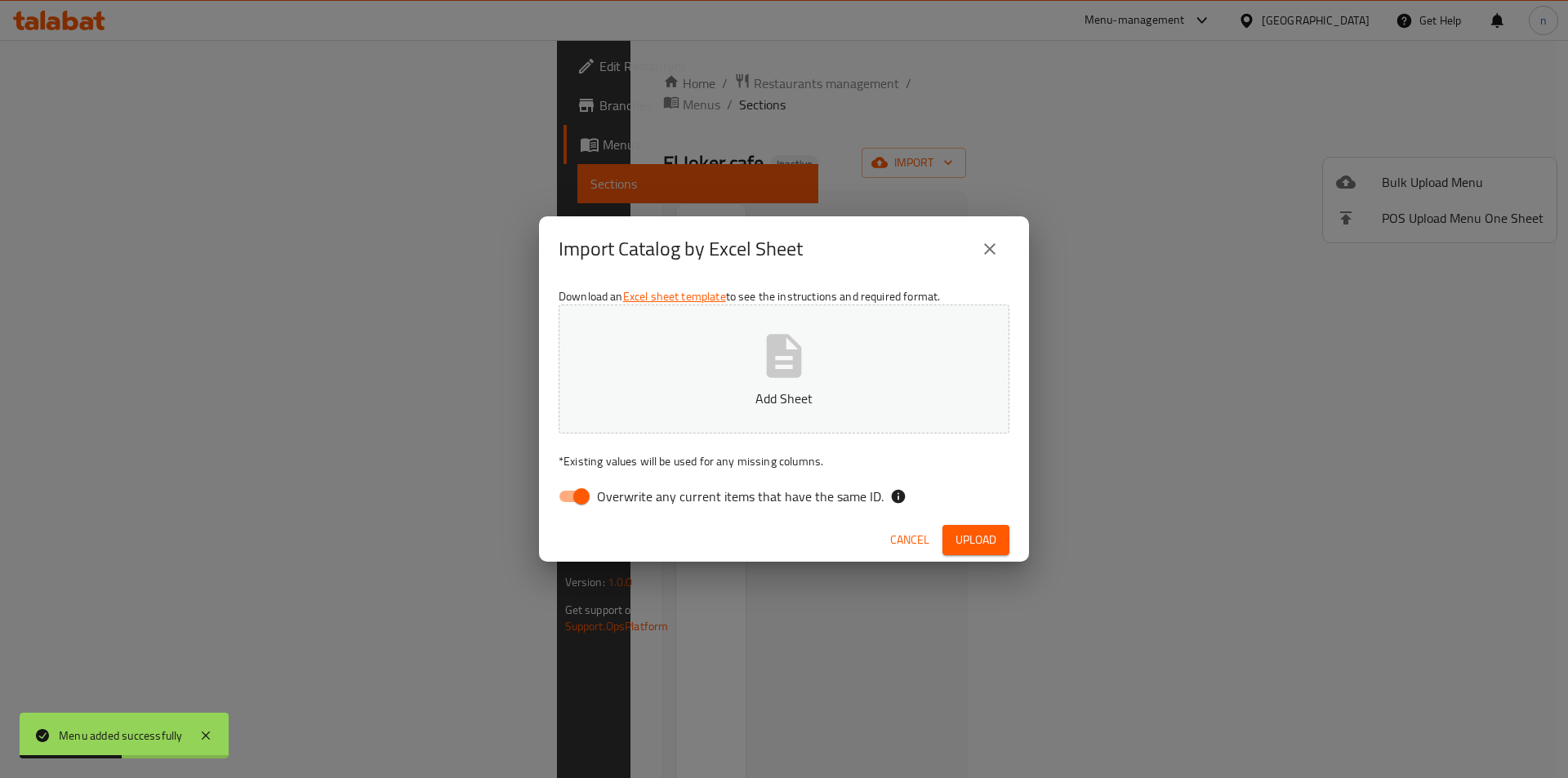
click at [558, 500] on input "Overwrite any current items that have the same ID." at bounding box center [581, 496] width 93 height 31
checkbox input "false"
click at [652, 435] on div "Download an Excel sheet template to see the instructions and required format. A…" at bounding box center [784, 400] width 490 height 237
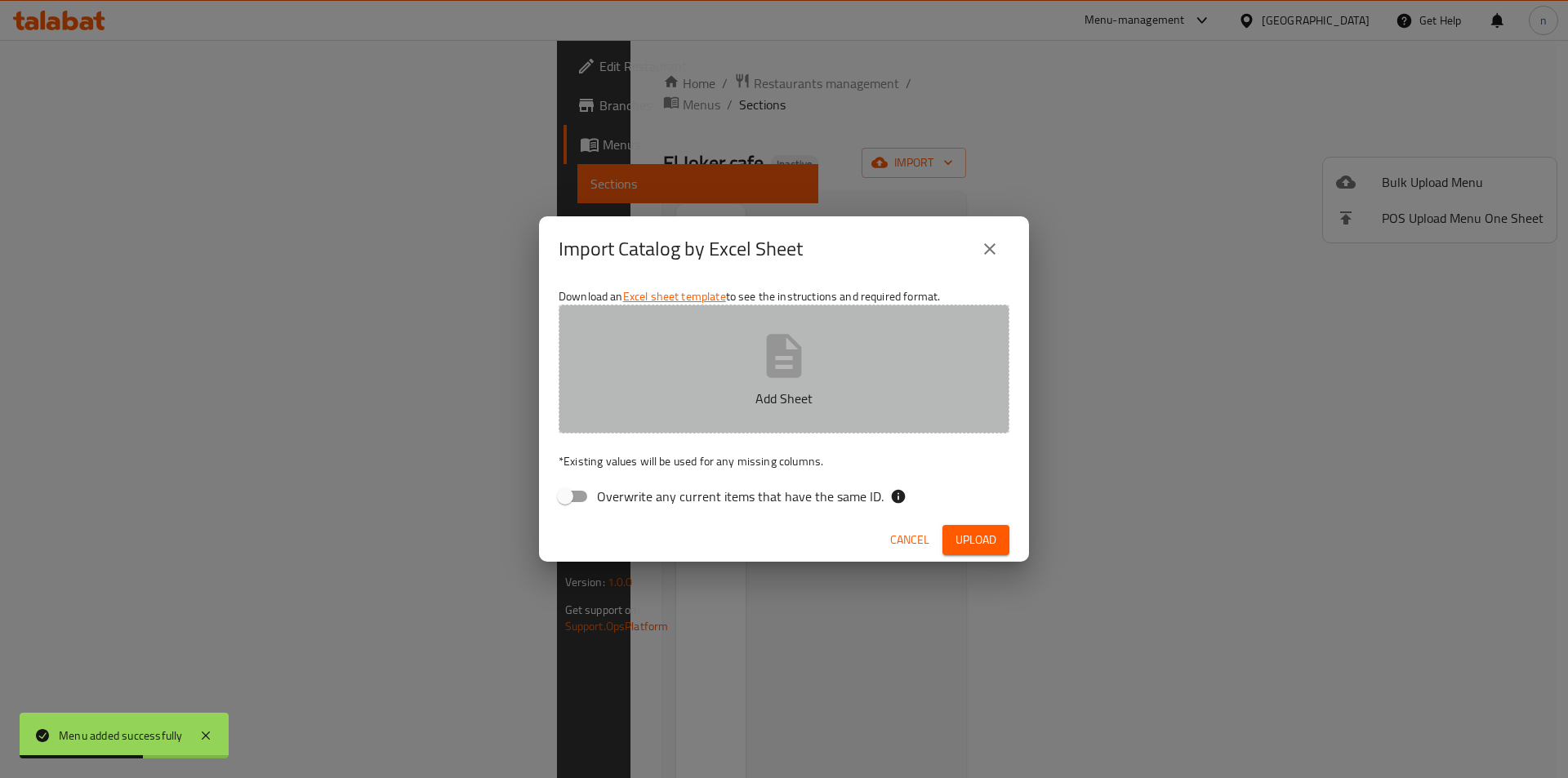
click at [701, 375] on button "Add Sheet" at bounding box center [784, 369] width 451 height 129
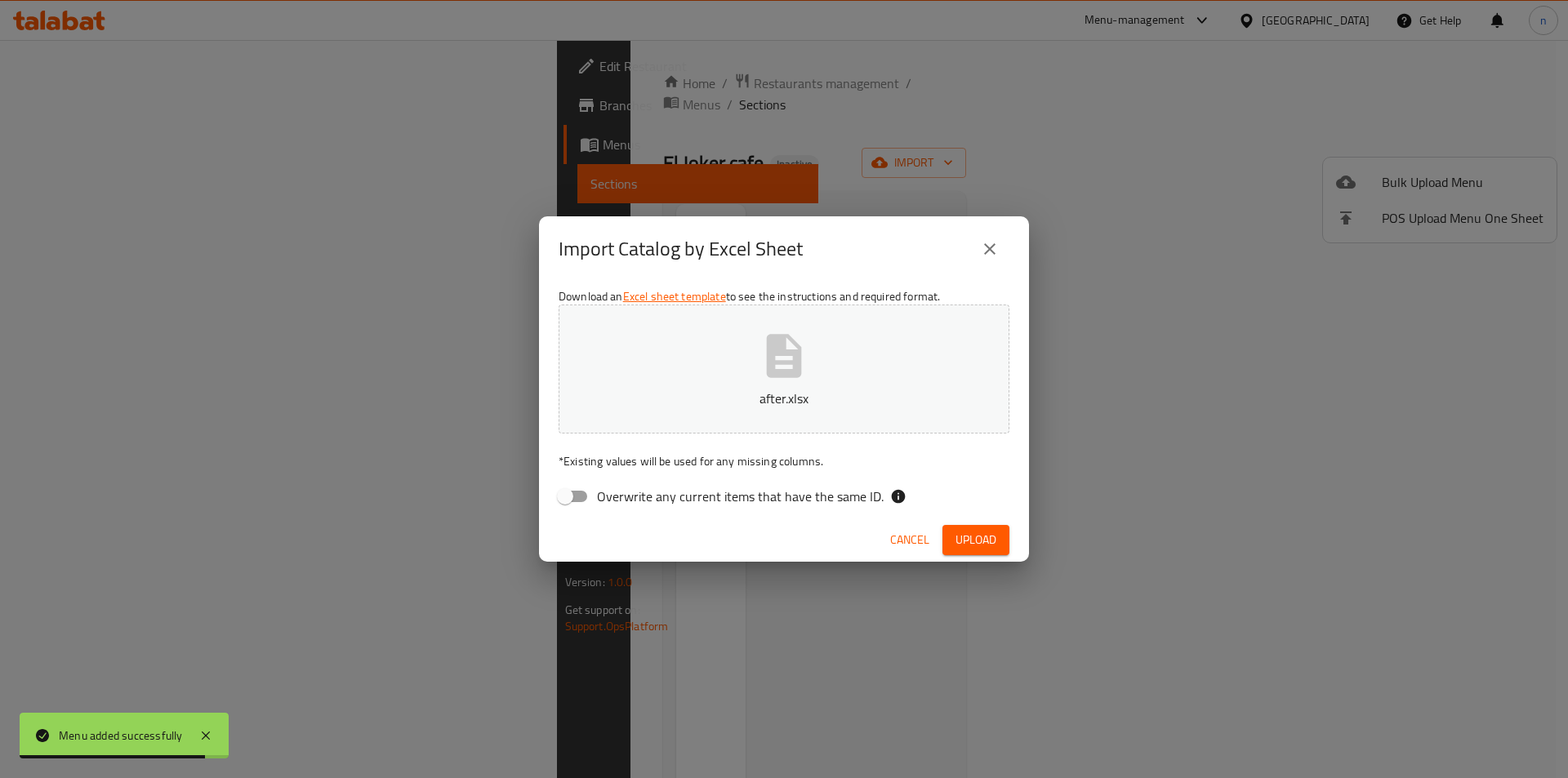
click at [990, 529] on span "Upload" at bounding box center [976, 540] width 41 height 20
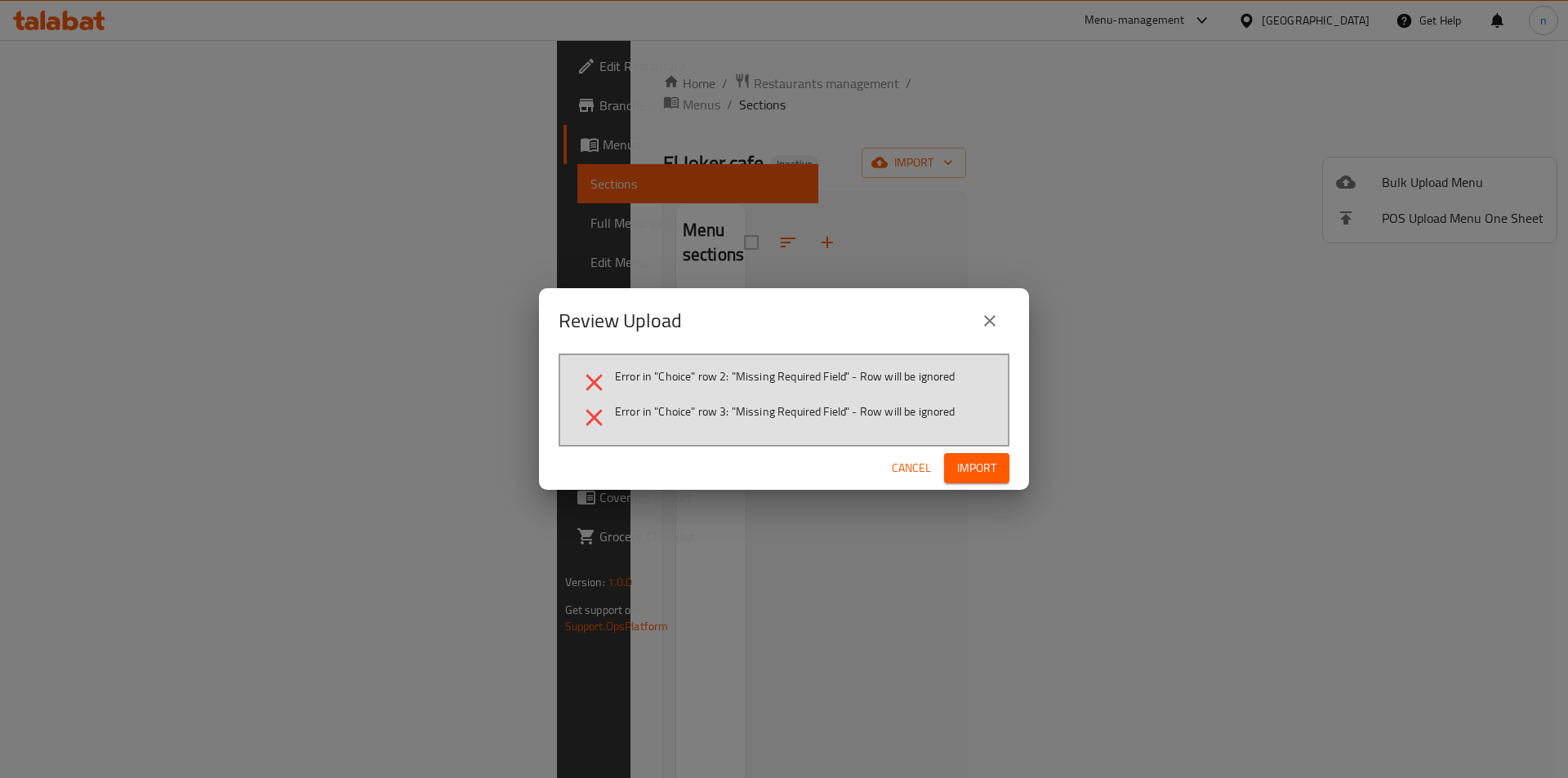
click at [995, 325] on icon "close" at bounding box center [990, 320] width 11 height 11
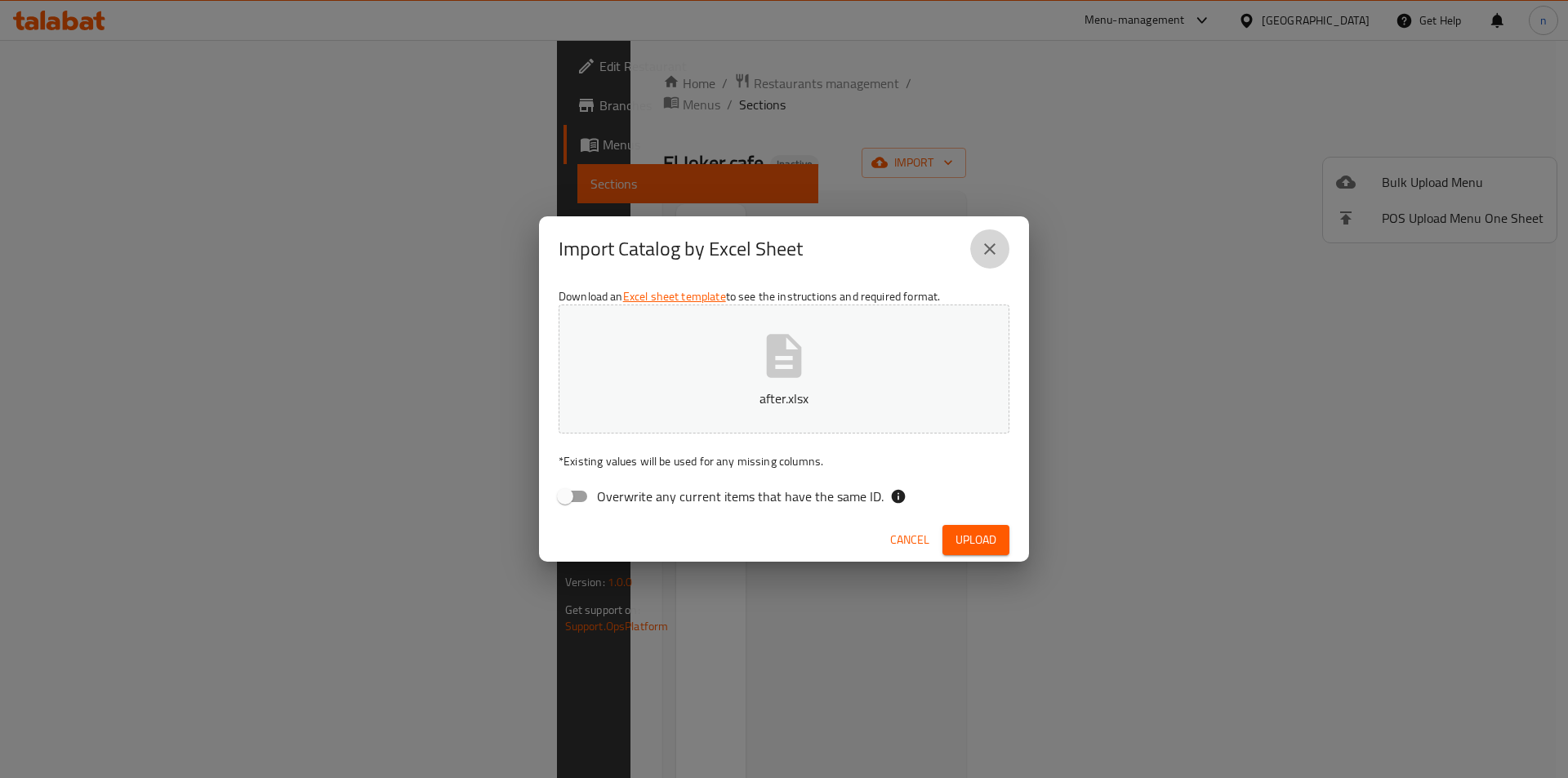
click at [984, 244] on icon "close" at bounding box center [990, 249] width 20 height 20
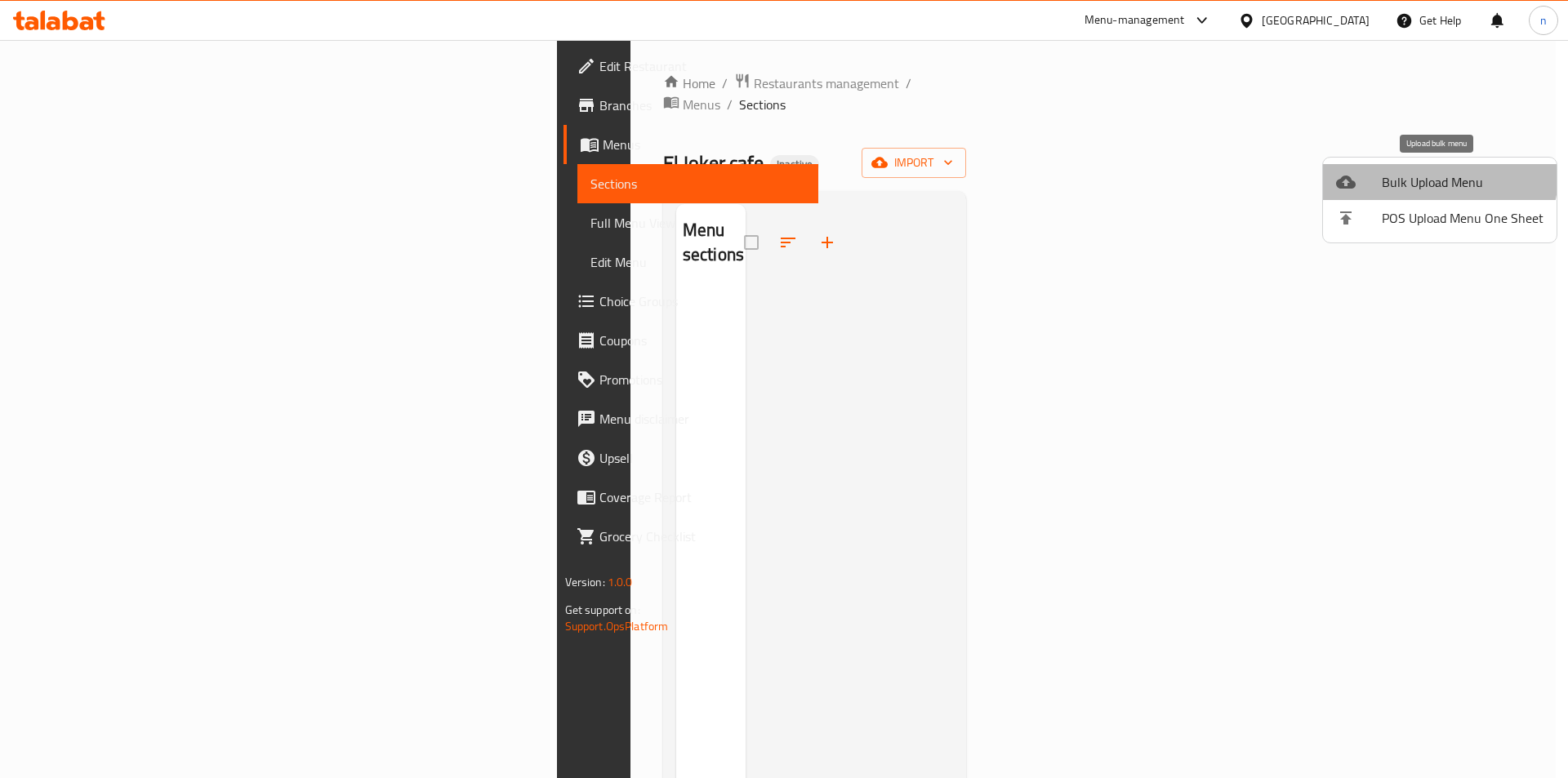
click at [1438, 175] on span "Bulk Upload Menu" at bounding box center [1462, 182] width 161 height 20
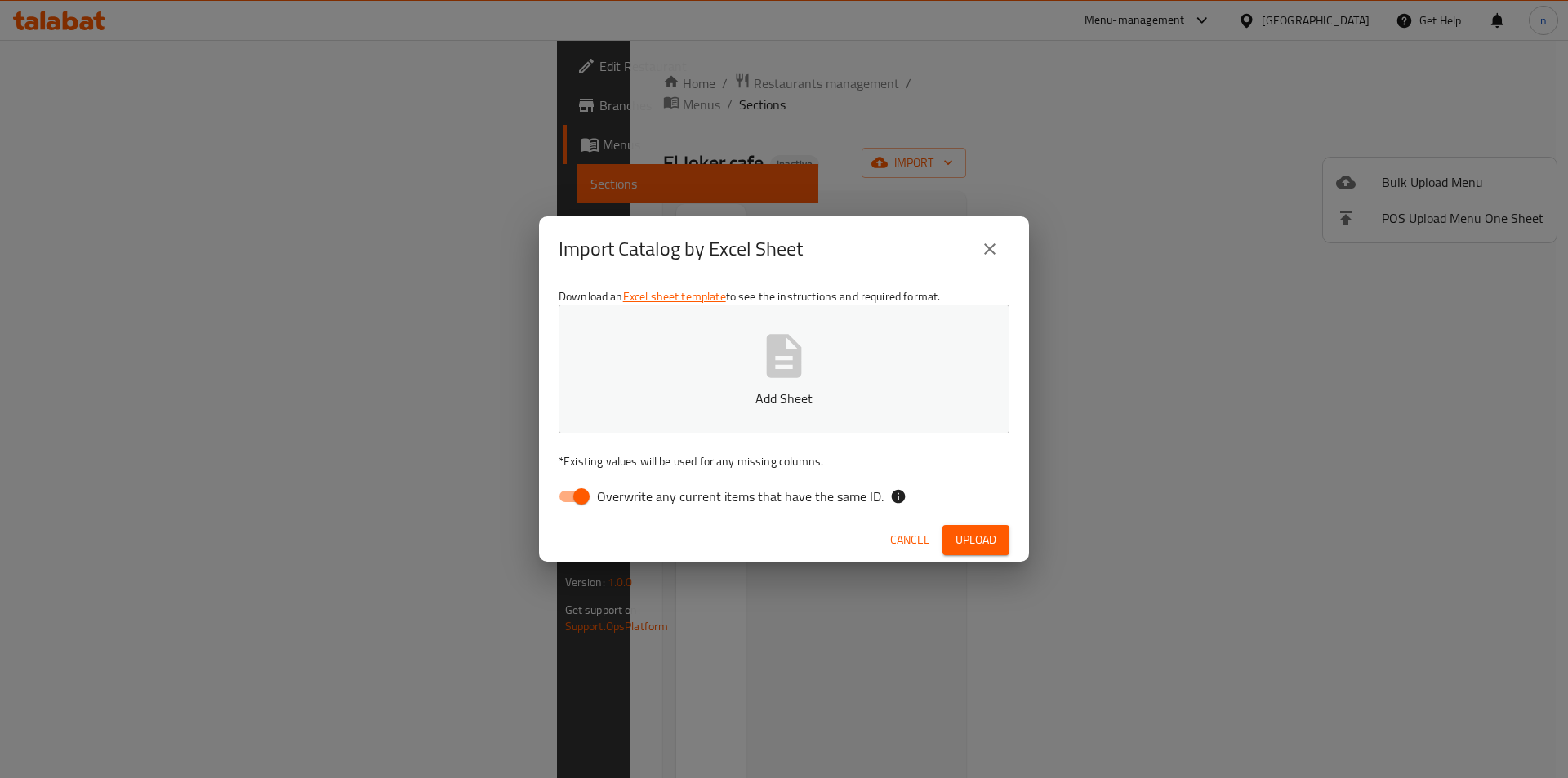
click at [565, 494] on input "Overwrite any current items that have the same ID." at bounding box center [581, 496] width 93 height 31
checkbox input "false"
click at [733, 382] on button "Add Sheet" at bounding box center [784, 369] width 451 height 129
click at [955, 533] on button "Upload" at bounding box center [976, 540] width 67 height 30
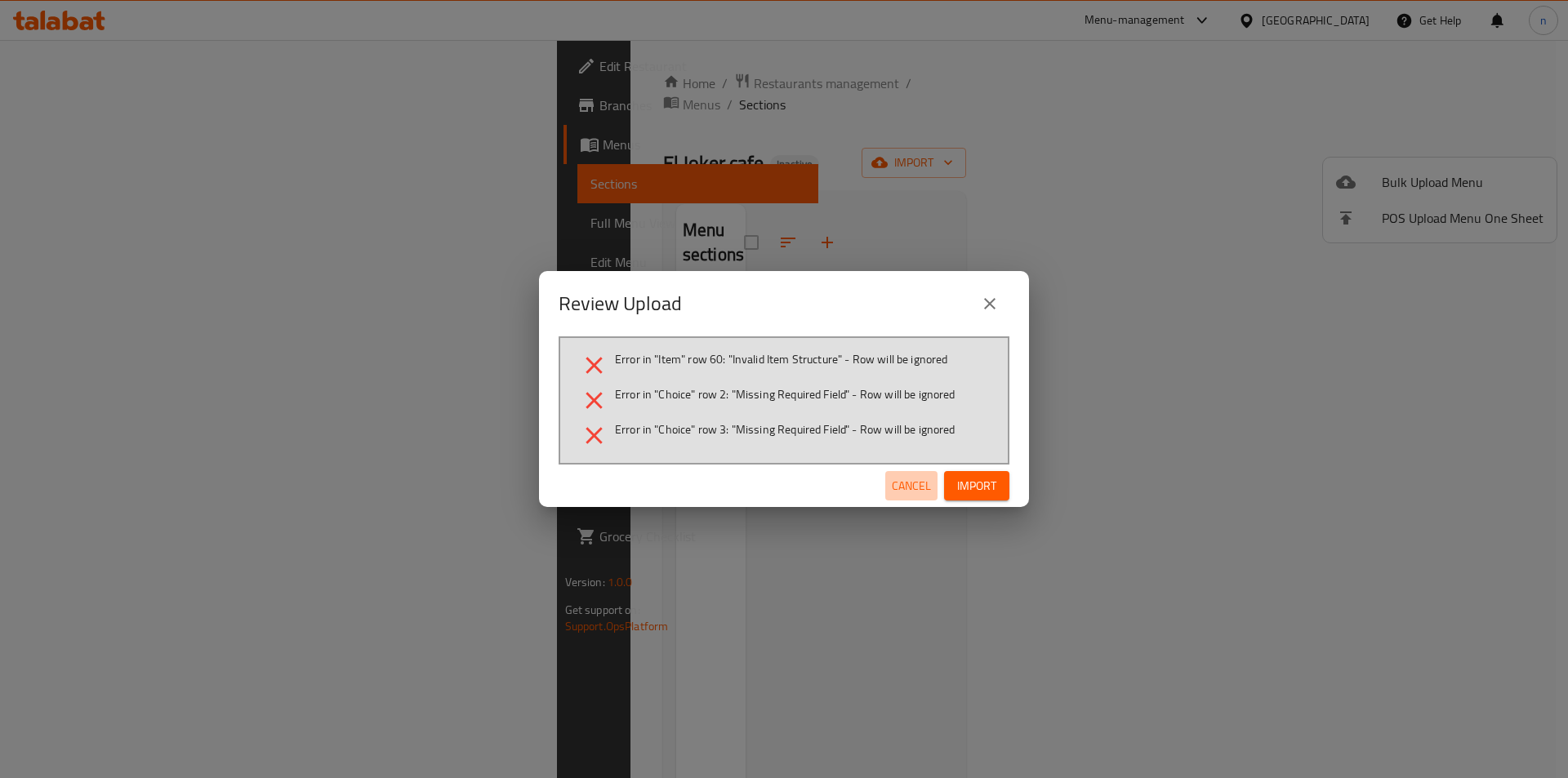
click at [898, 491] on span "Cancel" at bounding box center [912, 486] width 39 height 20
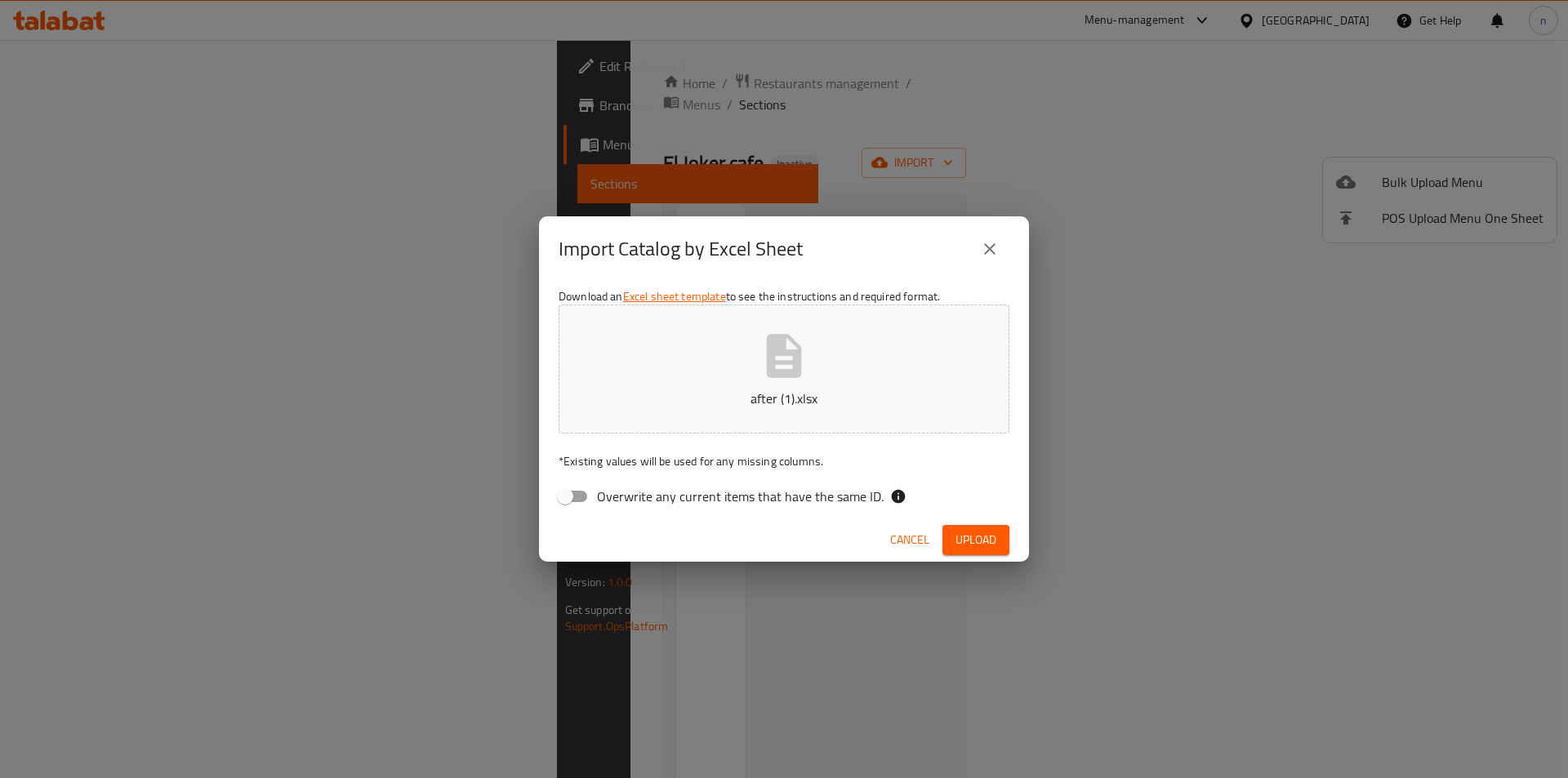
click at [987, 249] on icon "close" at bounding box center [990, 249] width 20 height 20
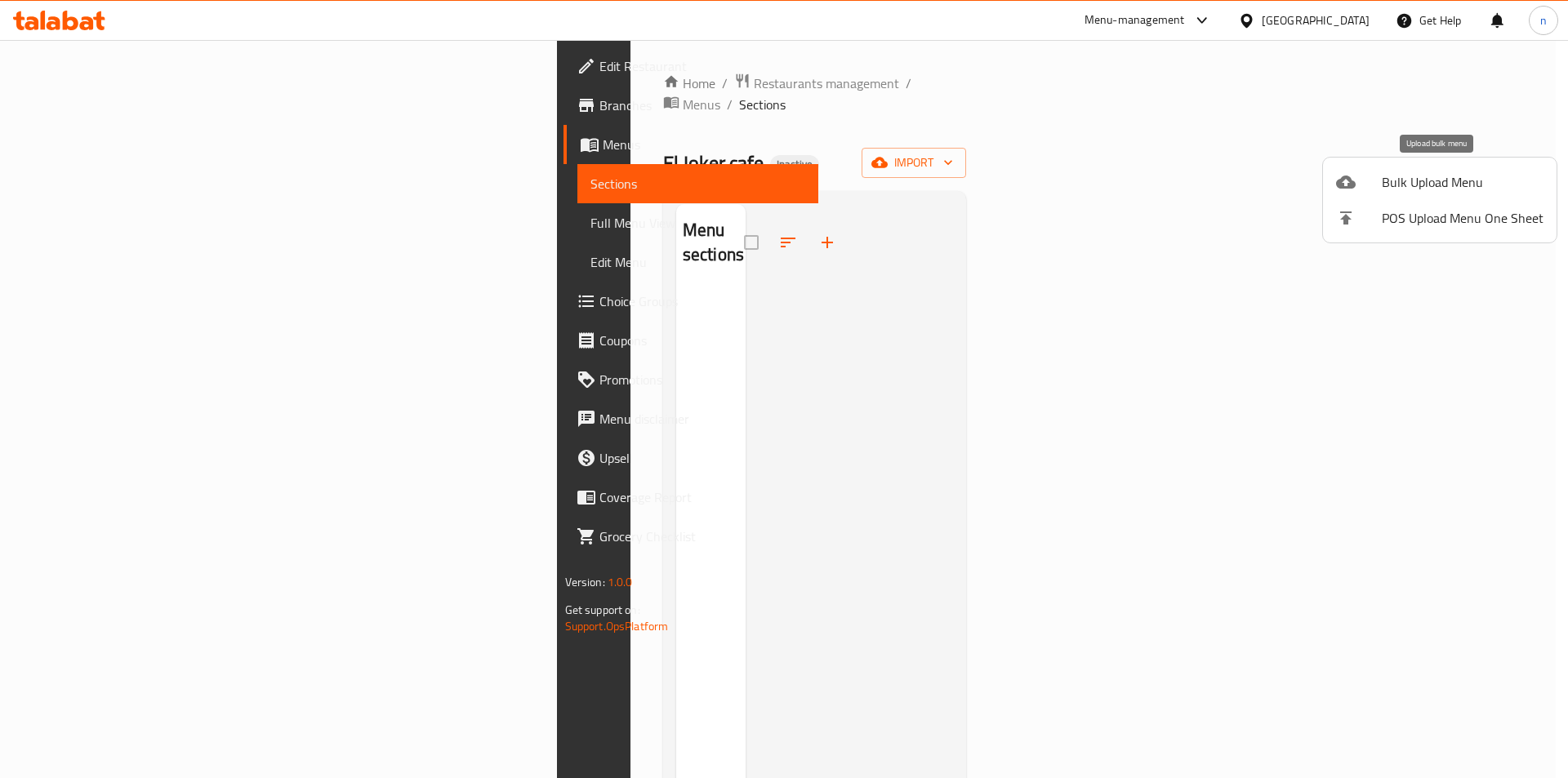
click at [1443, 180] on span "Bulk Upload Menu" at bounding box center [1462, 182] width 161 height 20
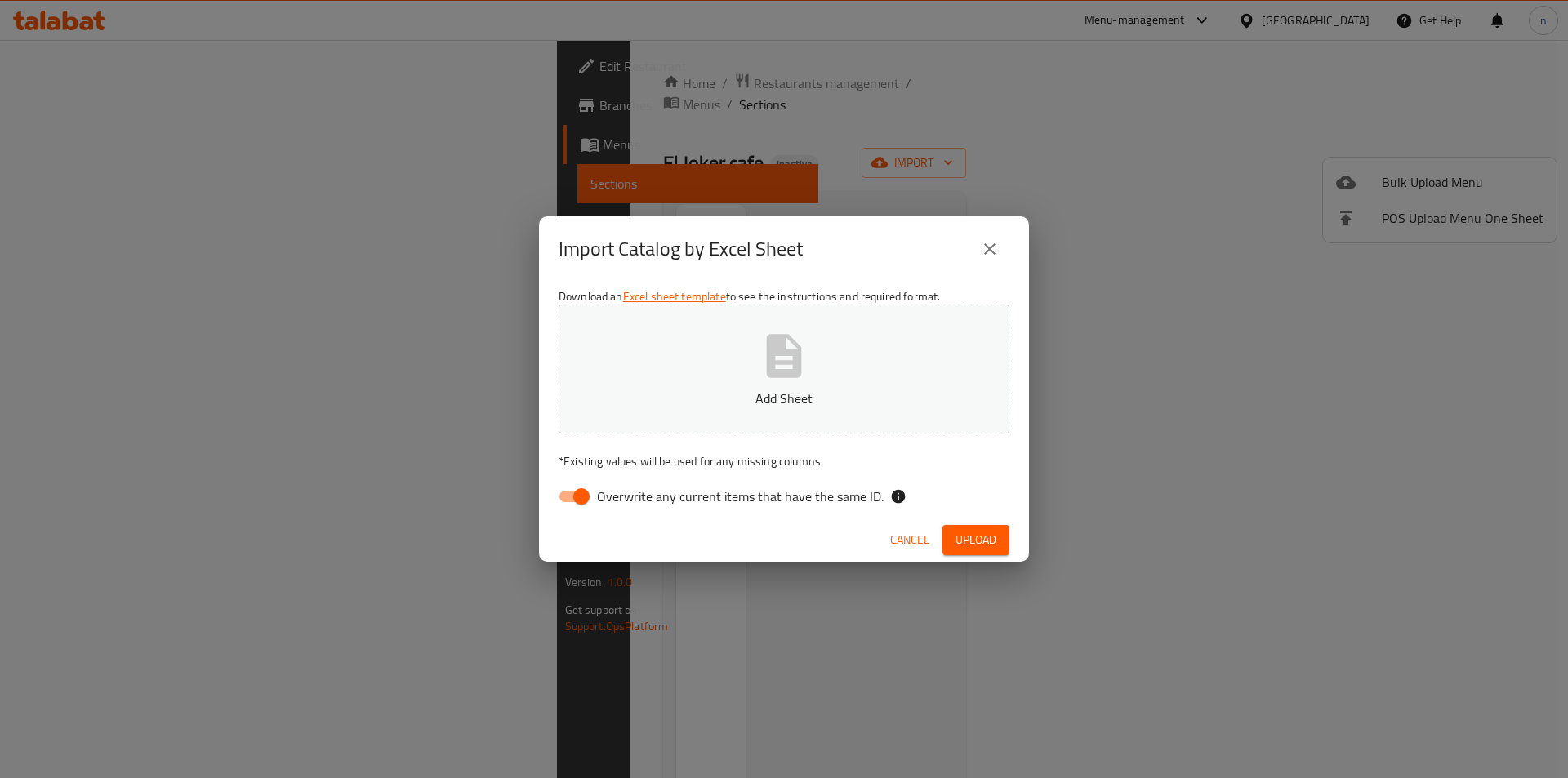
click at [561, 488] on input "Overwrite any current items that have the same ID." at bounding box center [581, 496] width 93 height 31
checkbox input "false"
click at [746, 370] on button "Add Sheet" at bounding box center [784, 369] width 451 height 129
drag, startPoint x: 1002, startPoint y: 548, endPoint x: 992, endPoint y: 556, distance: 12.8
click at [1001, 551] on div "Cancel Upload" at bounding box center [784, 540] width 490 height 44
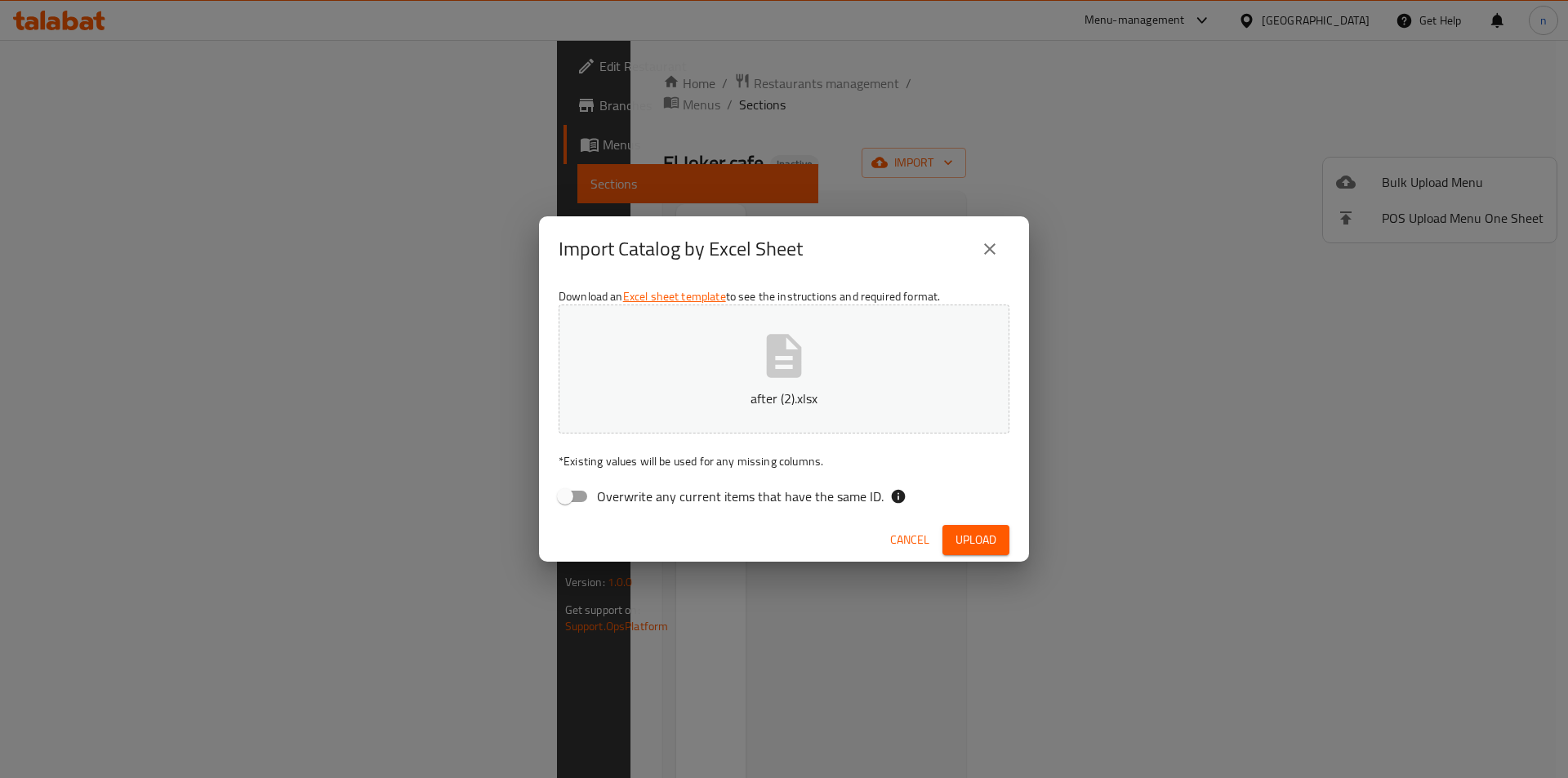
click at [992, 563] on div "Import Catalog by Excel Sheet Download an Excel sheet template to see the instr…" at bounding box center [784, 389] width 1568 height 778
click at [983, 546] on span "Upload" at bounding box center [976, 540] width 41 height 20
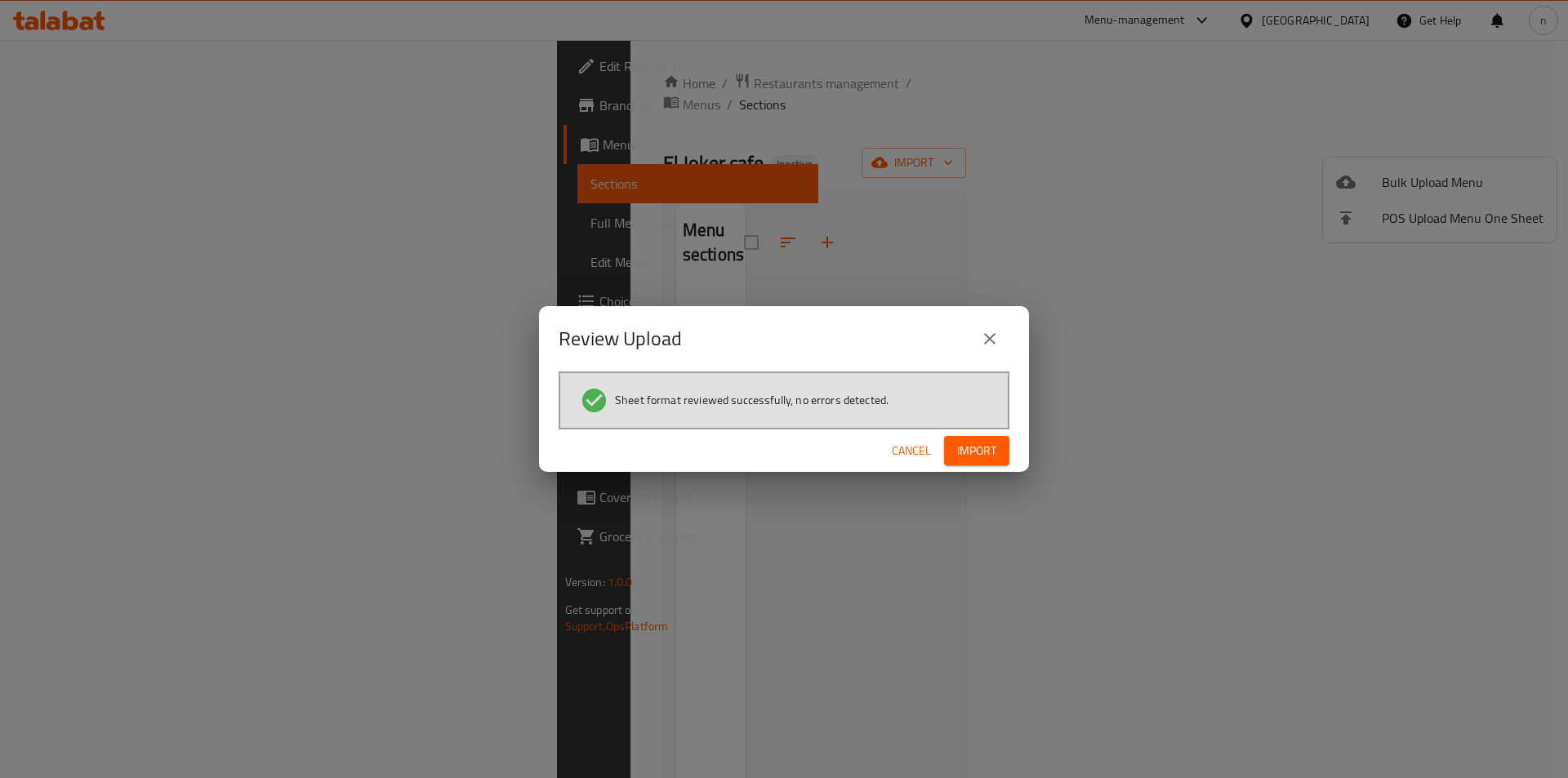
click at [960, 443] on span "Import" at bounding box center [977, 451] width 39 height 20
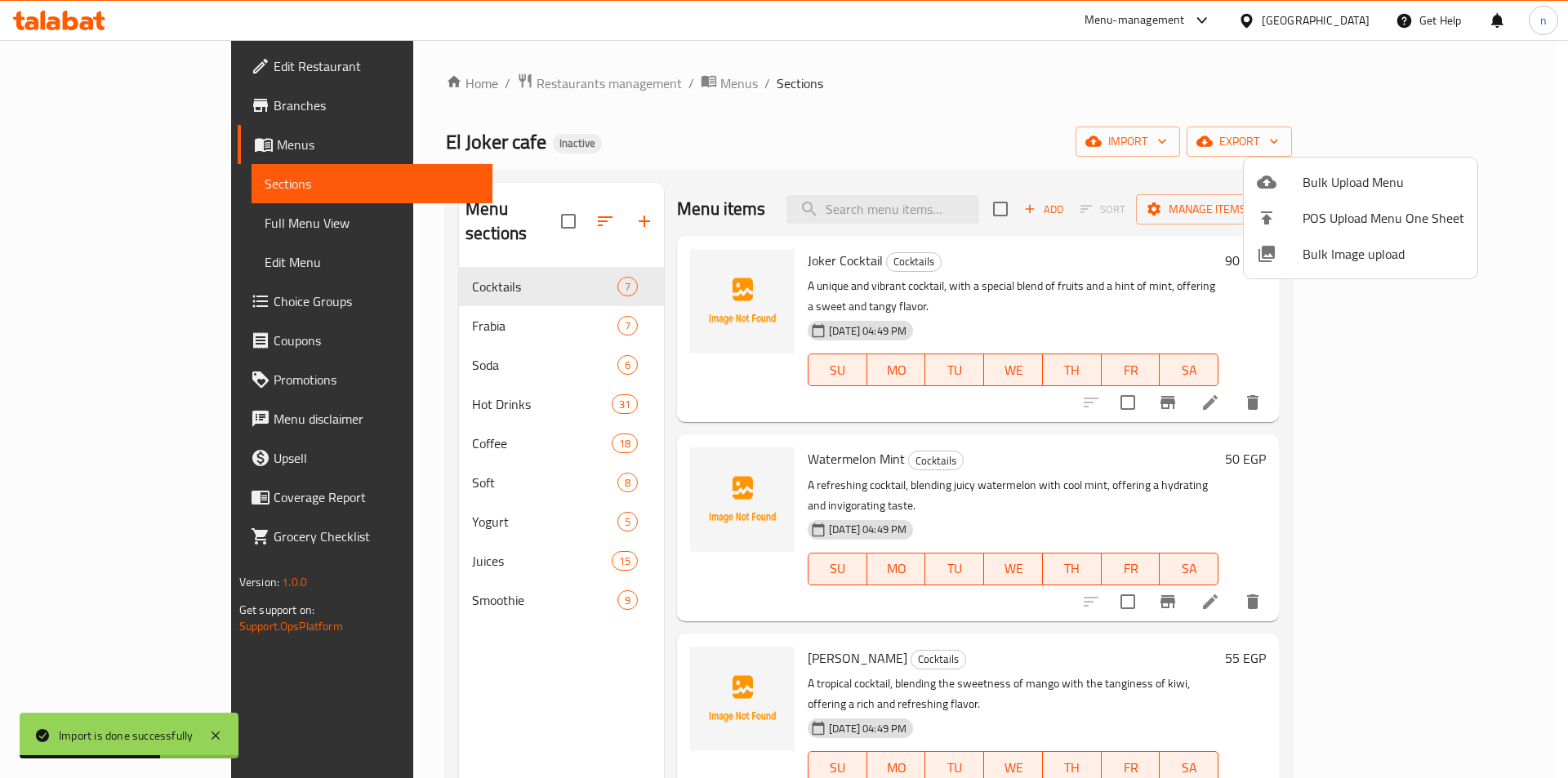
click at [126, 219] on div at bounding box center [784, 389] width 1568 height 778
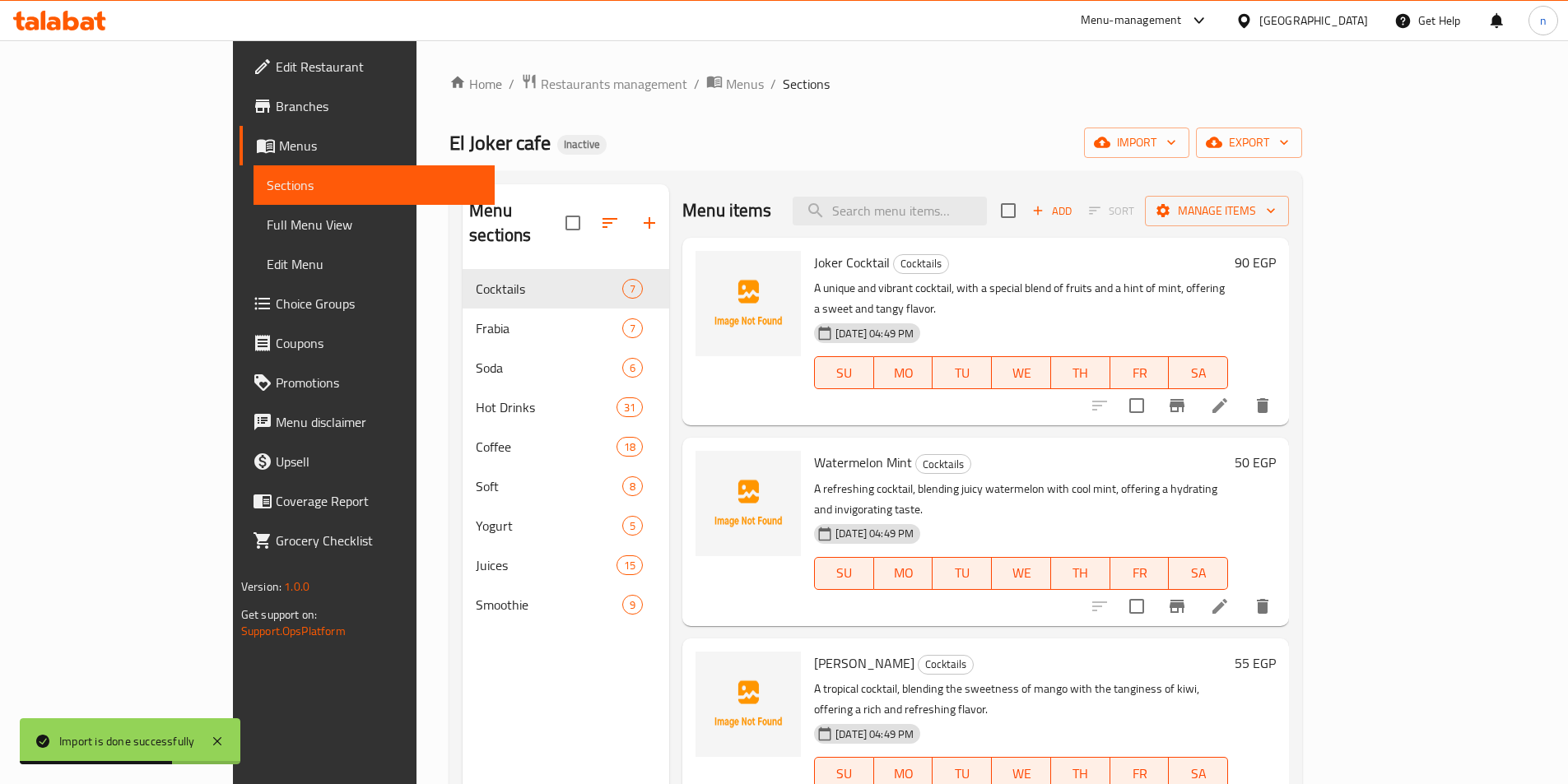
click at [267, 221] on span "Full Menu View" at bounding box center [374, 224] width 214 height 20
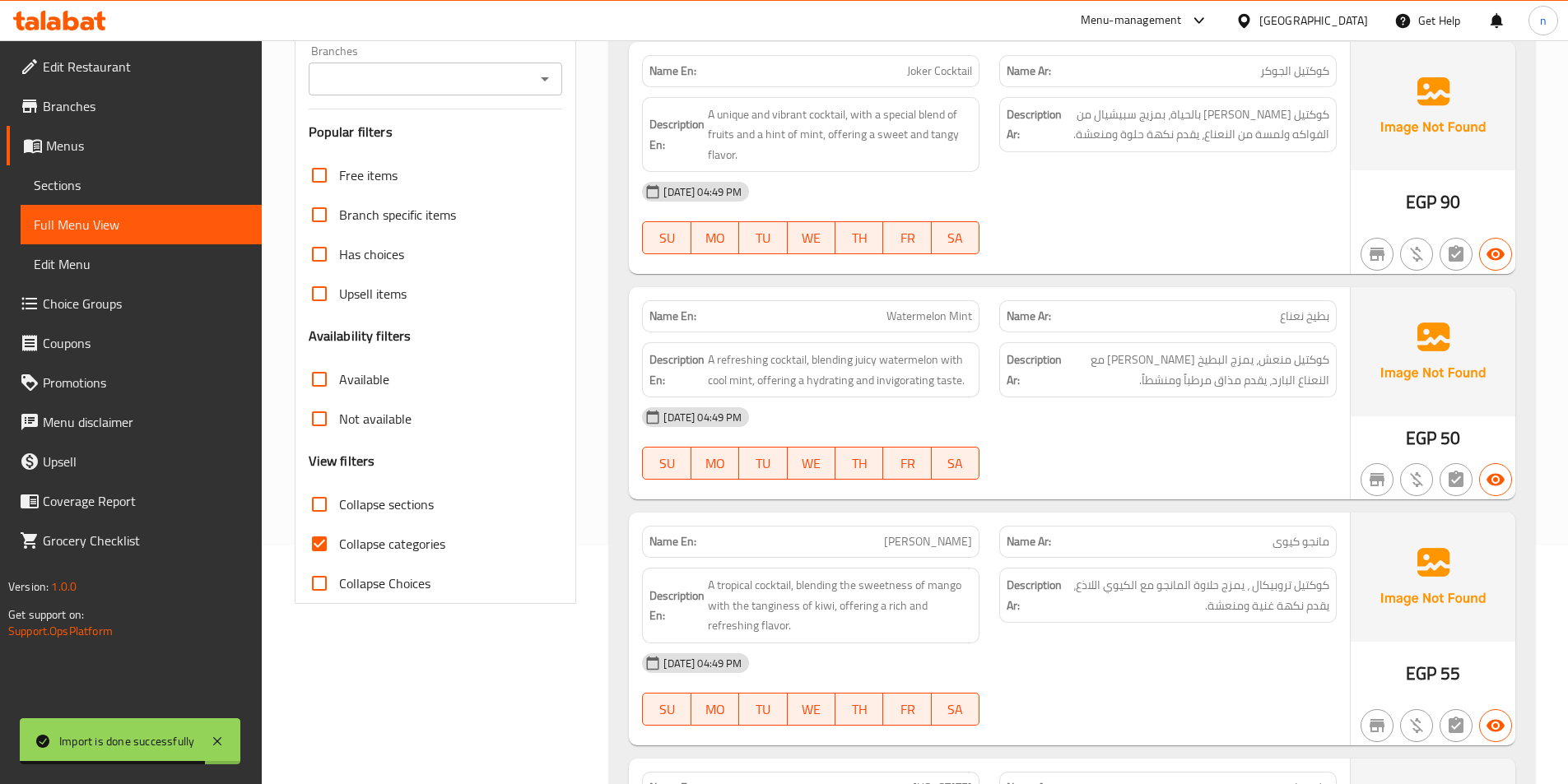
scroll to position [411, 0]
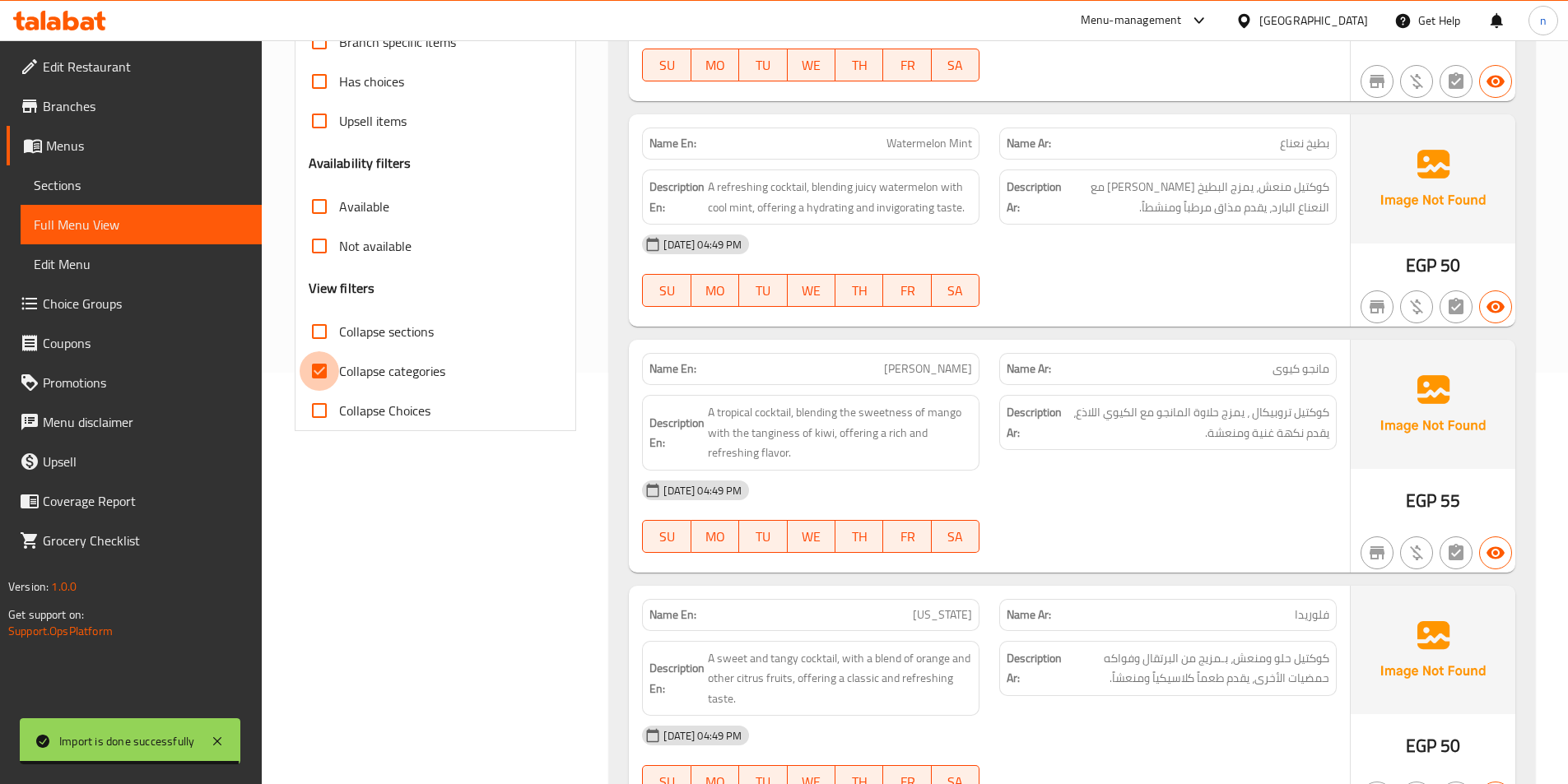
click at [338, 373] on input "Collapse categories" at bounding box center [319, 371] width 40 height 40
checkbox input "false"
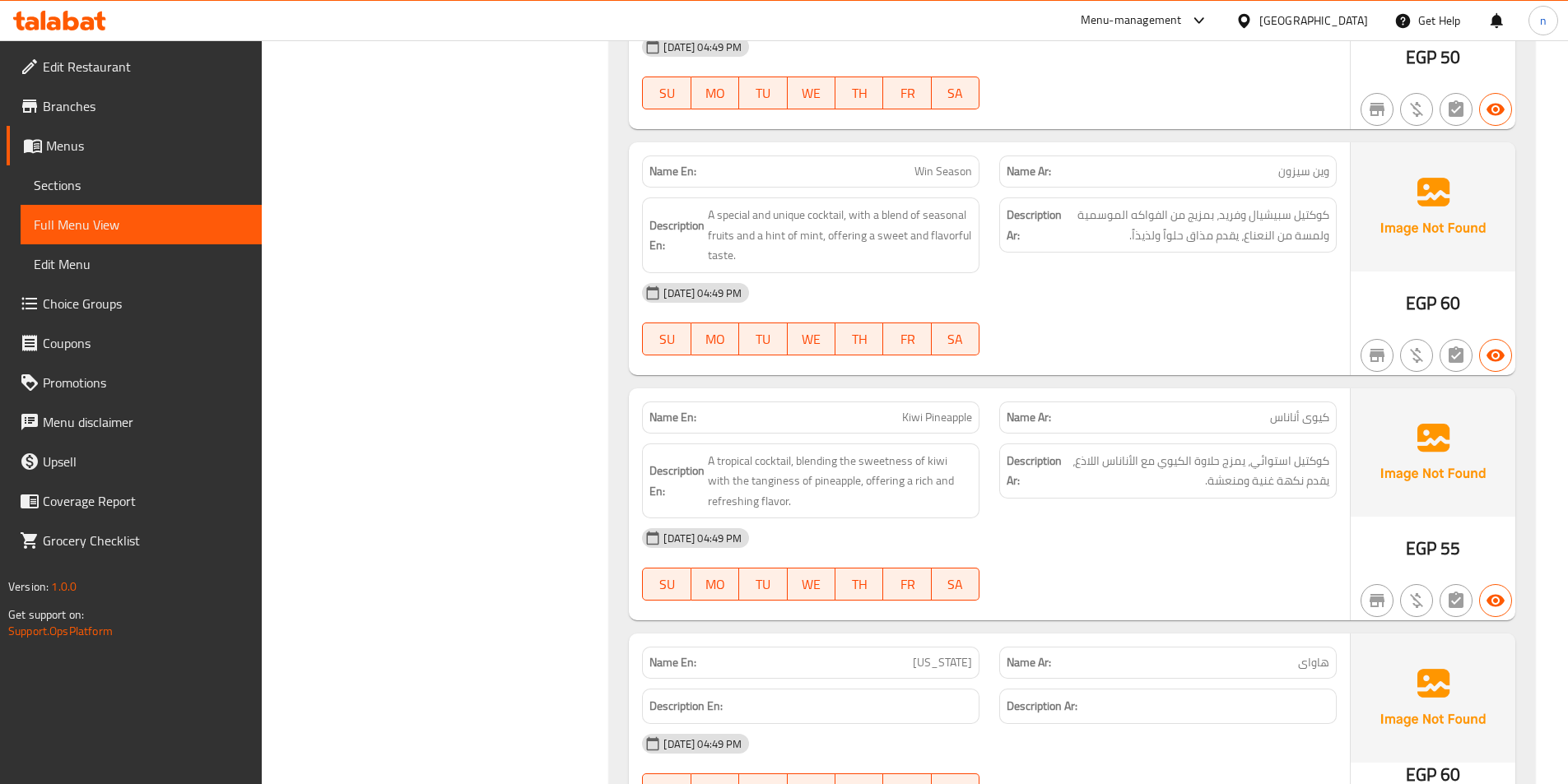
scroll to position [0, 0]
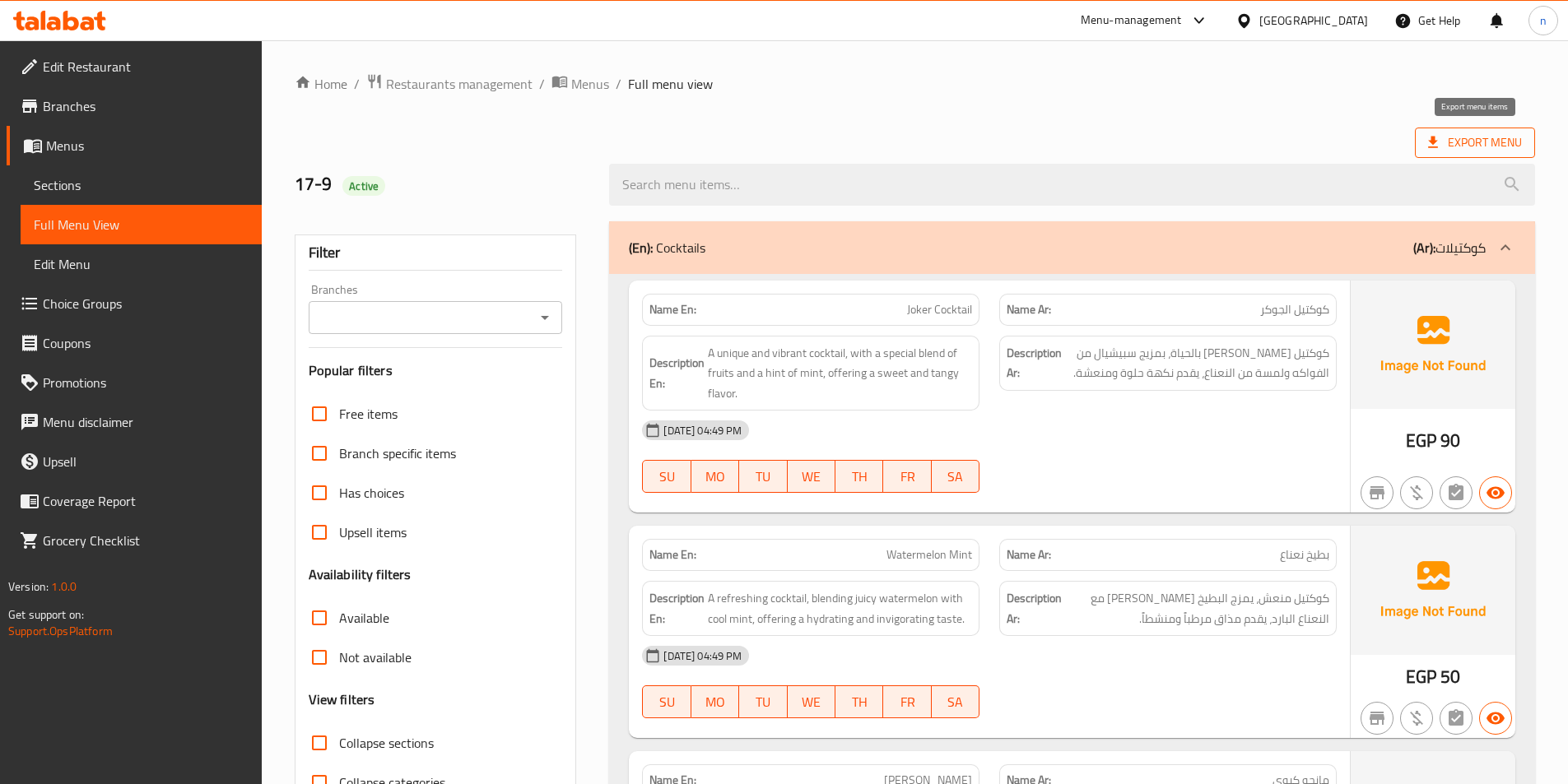
click at [1463, 145] on span "Export Menu" at bounding box center [1474, 143] width 94 height 21
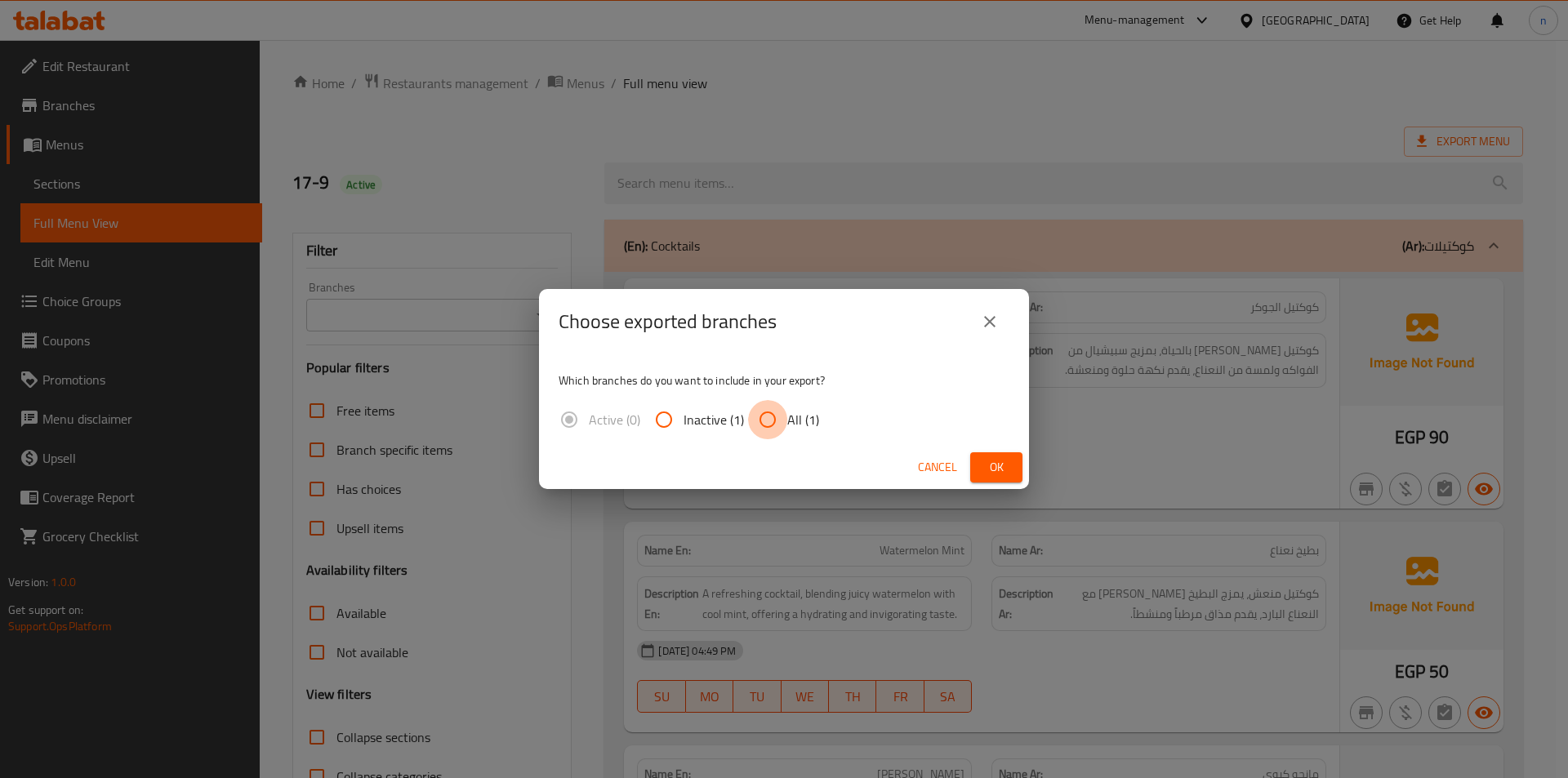
click at [777, 414] on input "All (1)" at bounding box center [768, 419] width 39 height 39
radio input "true"
click at [1007, 479] on button "Ok" at bounding box center [996, 467] width 52 height 30
